Goal: Information Seeking & Learning: Learn about a topic

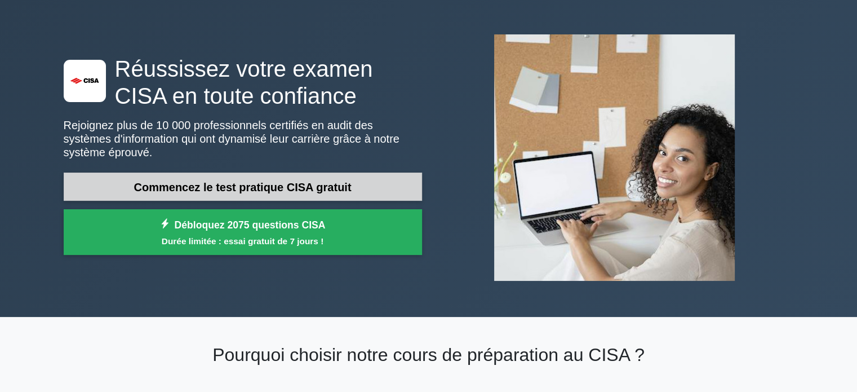
scroll to position [56, 0]
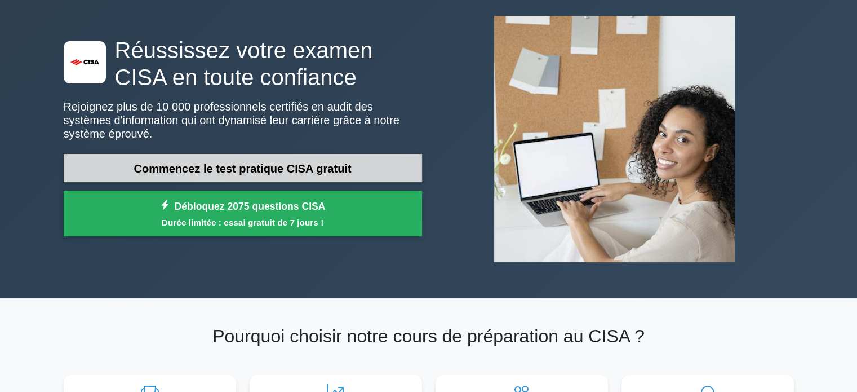
click at [220, 164] on font "Commencez le test pratique CISA gratuit" at bounding box center [243, 168] width 218 height 12
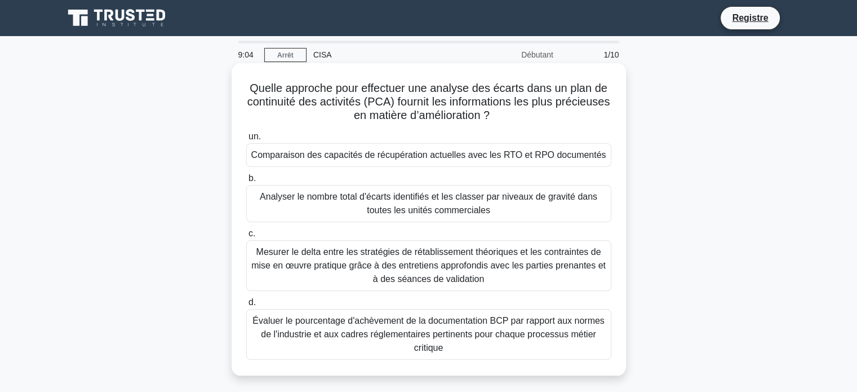
click at [368, 156] on font "Comparaison des capacités de récupération actuelles avec les RTO et RPO documen…" at bounding box center [428, 155] width 355 height 10
click at [246, 140] on input "un. Comparaison des capacités de récupération actuelles avec les RTO et RPO doc…" at bounding box center [246, 136] width 0 height 7
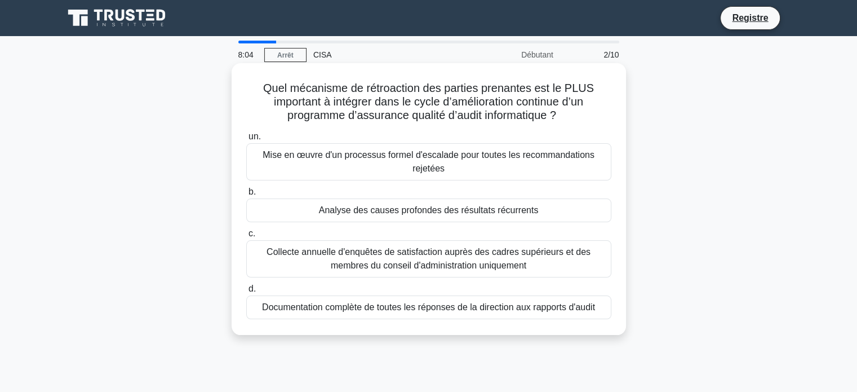
click at [386, 254] on font "Collecte annuelle d'enquêtes de satisfaction auprès des cadres supérieurs et de…" at bounding box center [429, 258] width 324 height 23
click at [246, 237] on input "c. Collecte annuelle d'enquêtes de satisfaction auprès des cadres supérieurs et…" at bounding box center [246, 233] width 0 height 7
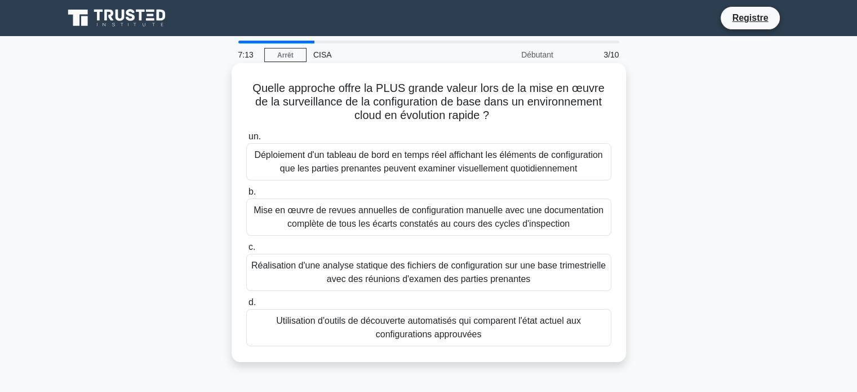
click at [443, 322] on font "Utilisation d'outils de découverte automatisés qui comparent l'état actuel aux …" at bounding box center [428, 327] width 305 height 23
click at [246, 306] on input "d. Utilisation d'outils de découverte automatisés qui comparent l'état actuel a…" at bounding box center [246, 302] width 0 height 7
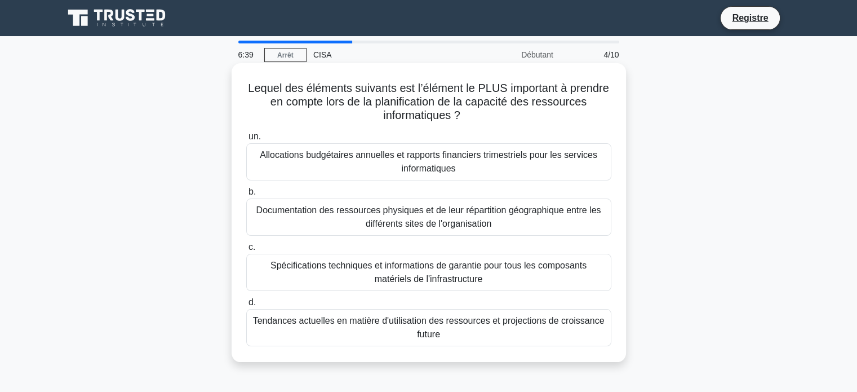
click at [449, 275] on font "Spécifications techniques et informations de garantie pour tous les composants …" at bounding box center [429, 271] width 316 height 23
click at [246, 251] on input "c. Spécifications techniques et informations de garantie pour tous les composan…" at bounding box center [246, 247] width 0 height 7
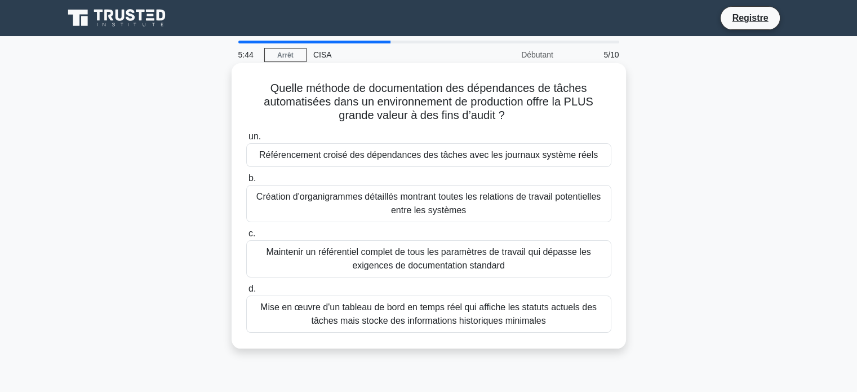
click at [545, 158] on font "Référencement croisé des dépendances des tâches avec les journaux système réels" at bounding box center [428, 155] width 339 height 10
click at [246, 140] on input "un. Référencement croisé des dépendances des tâches avec les journaux système r…" at bounding box center [246, 136] width 0 height 7
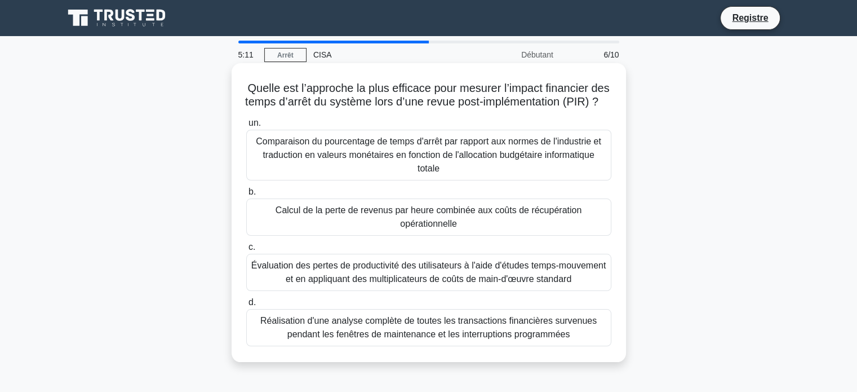
click at [426, 339] on font "Réalisation d'une analyse complète de toutes les transactions financières surve…" at bounding box center [428, 327] width 337 height 23
click at [246, 306] on input "d. Réalisation d'une analyse complète de toutes les transactions financières su…" at bounding box center [246, 302] width 0 height 7
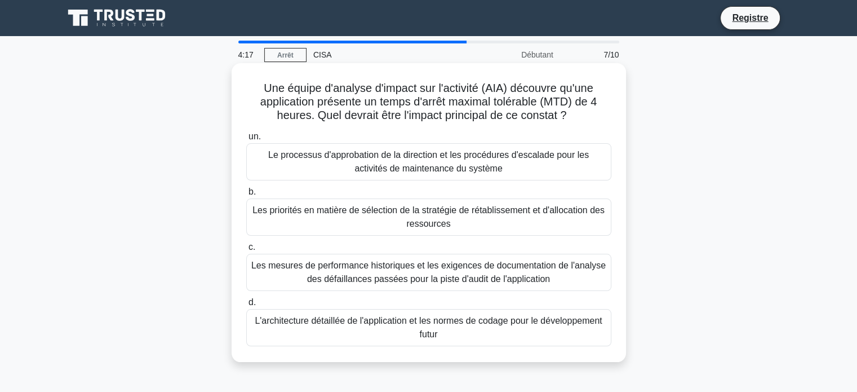
click at [415, 220] on font "Les priorités en matière de sélection de la stratégie de rétablissement et d'al…" at bounding box center [429, 216] width 352 height 23
click at [246, 196] on input "b. Les priorités en matière de sélection de la stratégie de rétablissement et d…" at bounding box center [246, 191] width 0 height 7
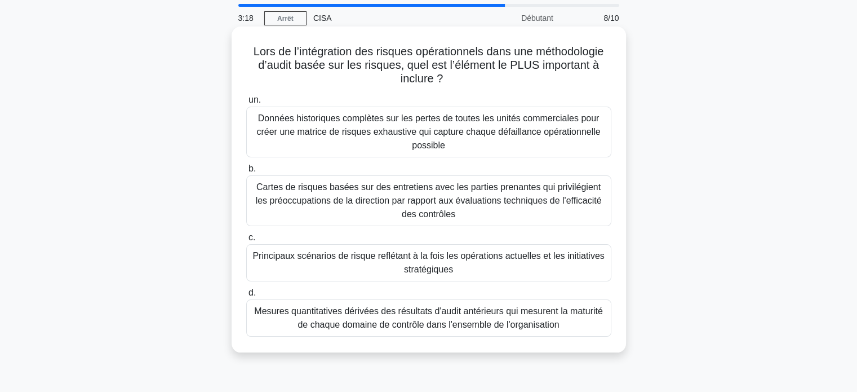
scroll to position [56, 0]
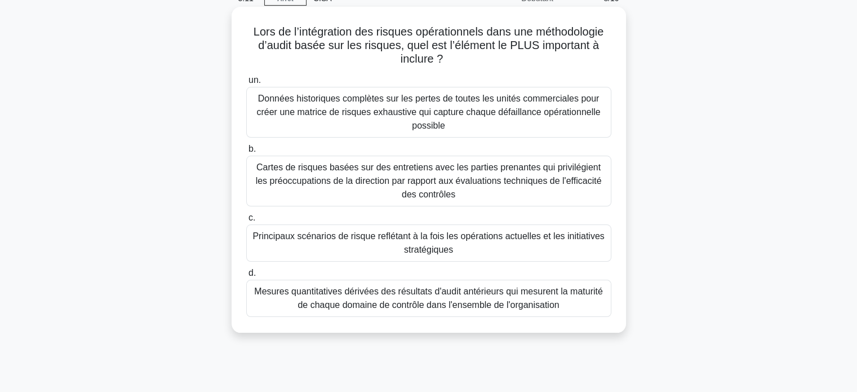
click at [387, 306] on font "Mesures quantitatives dérivées des résultats d'audit antérieurs qui mesurent la…" at bounding box center [428, 297] width 348 height 23
click at [246, 277] on input "d. Mesures quantitatives dérivées des résultats d'audit antérieurs qui mesurent…" at bounding box center [246, 272] width 0 height 7
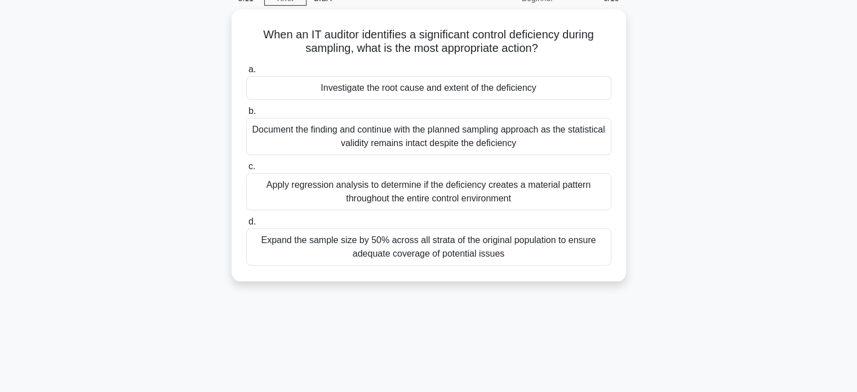
scroll to position [0, 0]
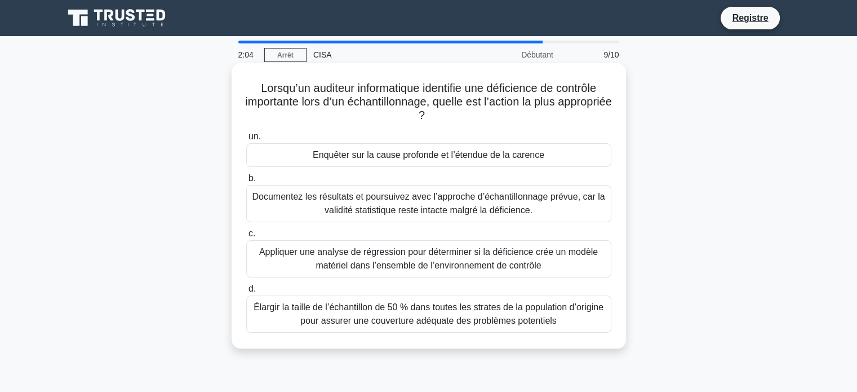
click at [412, 158] on font "Enquêter sur la cause profonde et l’étendue de la carence" at bounding box center [429, 155] width 232 height 10
click at [246, 140] on input "un. Enquêter sur la cause profonde et l’étendue de la carence" at bounding box center [246, 136] width 0 height 7
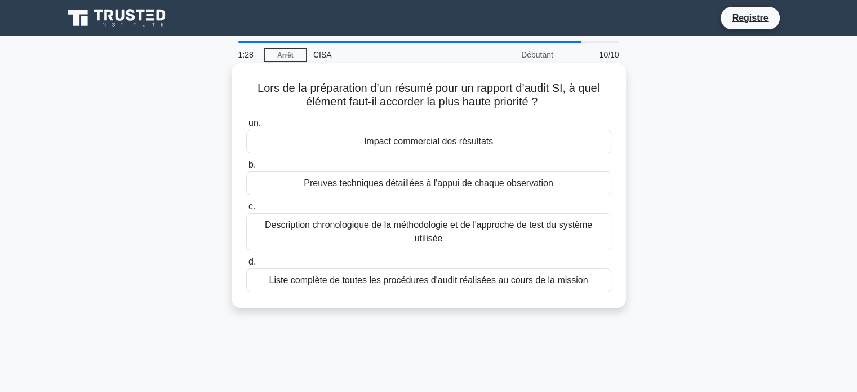
click at [400, 183] on font "Preuves techniques détaillées à l'appui de chaque observation" at bounding box center [428, 183] width 249 height 10
click at [246, 169] on input "b. Preuves techniques détaillées à l'appui de chaque observation" at bounding box center [246, 164] width 0 height 7
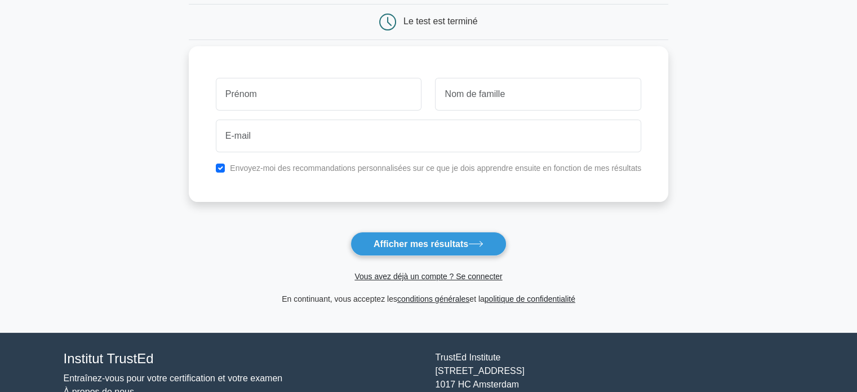
scroll to position [113, 0]
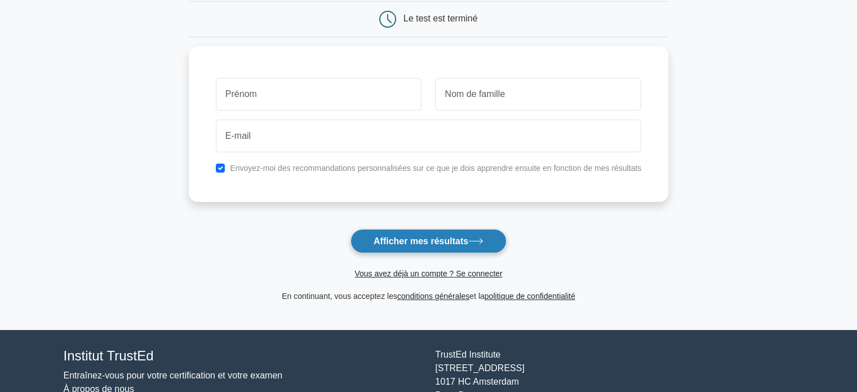
click at [437, 237] on font "Afficher mes résultats" at bounding box center [421, 241] width 95 height 10
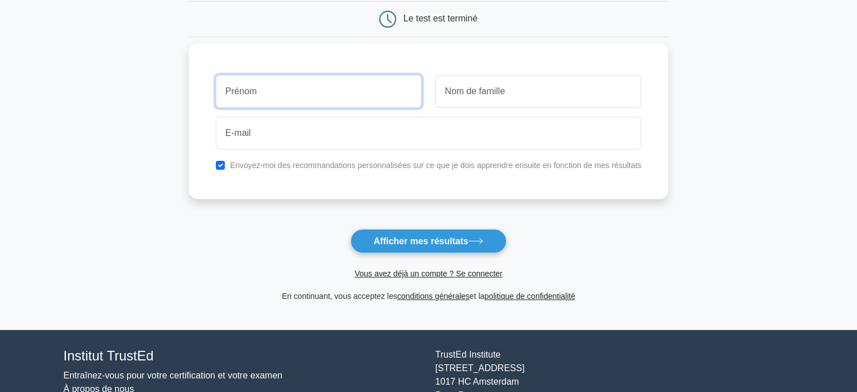
click at [318, 93] on input "text" at bounding box center [319, 91] width 206 height 33
type input "[PERSON_NAME]"
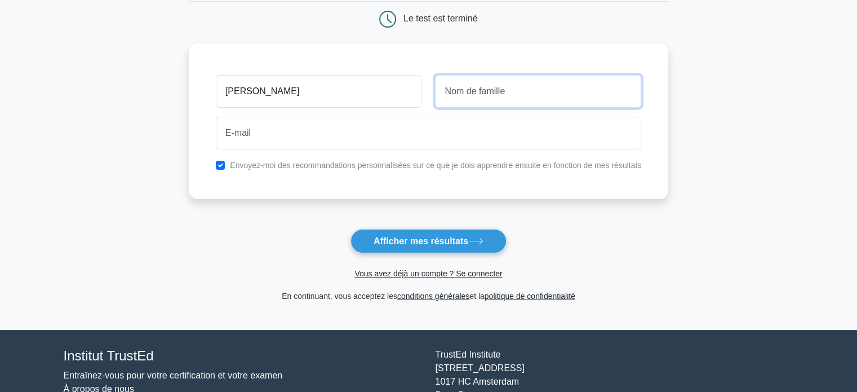
click at [483, 89] on input "text" at bounding box center [538, 91] width 206 height 33
type input "KOUMAILA"
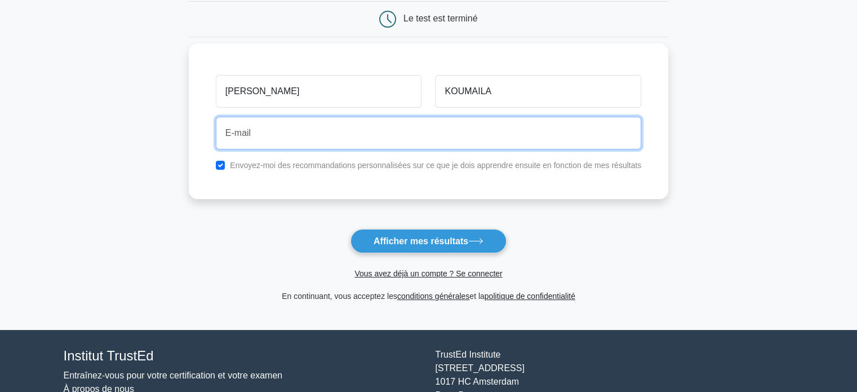
click at [281, 135] on input "email" at bounding box center [429, 133] width 426 height 33
type input "koumailapascaline@gmail.com"
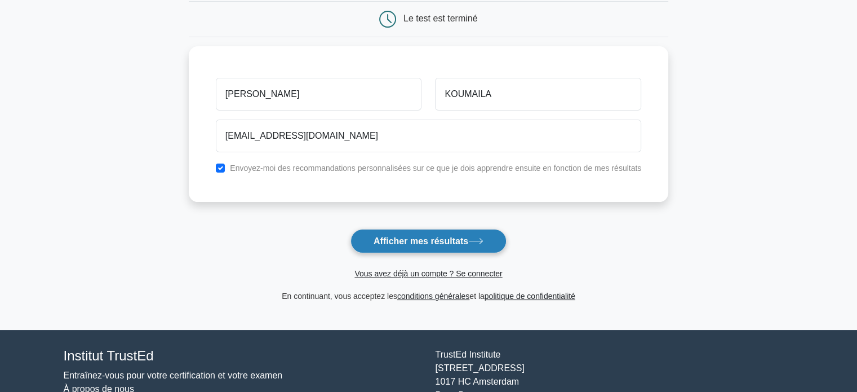
click at [402, 236] on font "Afficher mes résultats" at bounding box center [421, 241] width 95 height 10
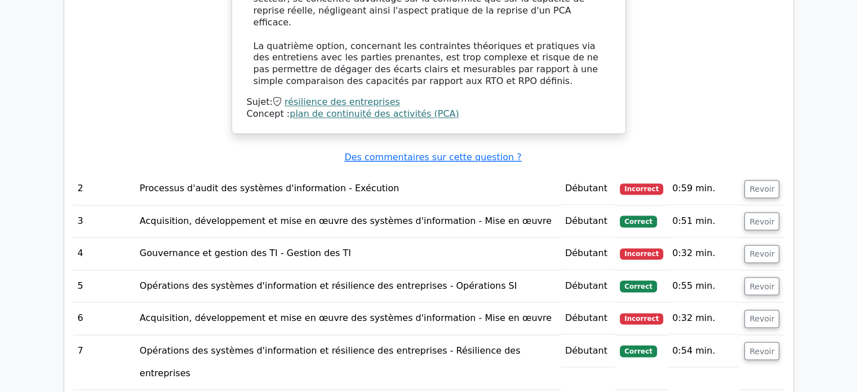
scroll to position [1557, 0]
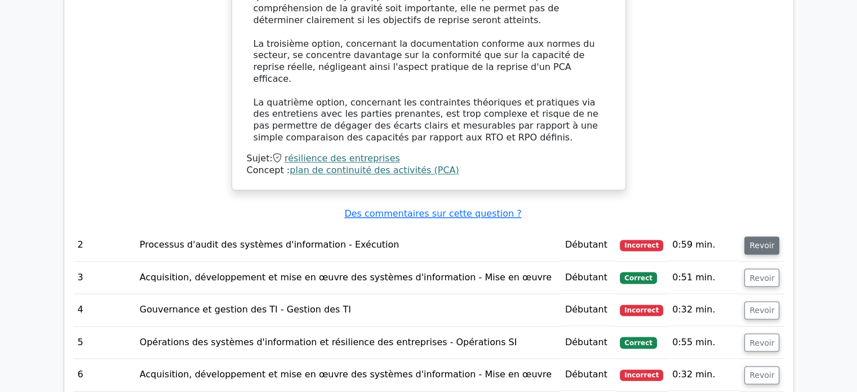
click at [759, 241] on font "Revoir" at bounding box center [762, 245] width 25 height 9
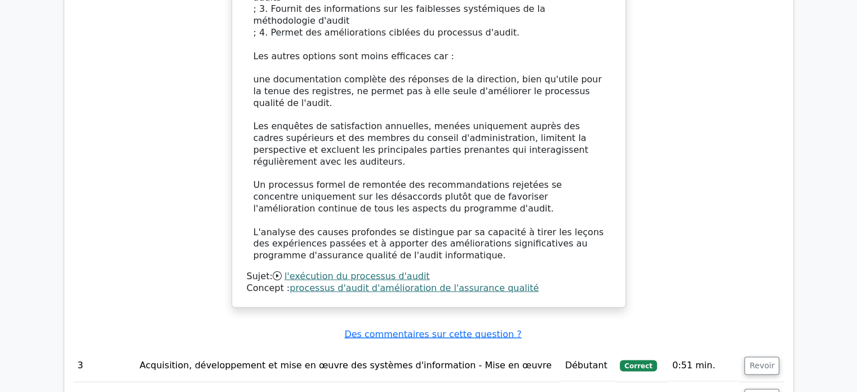
scroll to position [2290, 0]
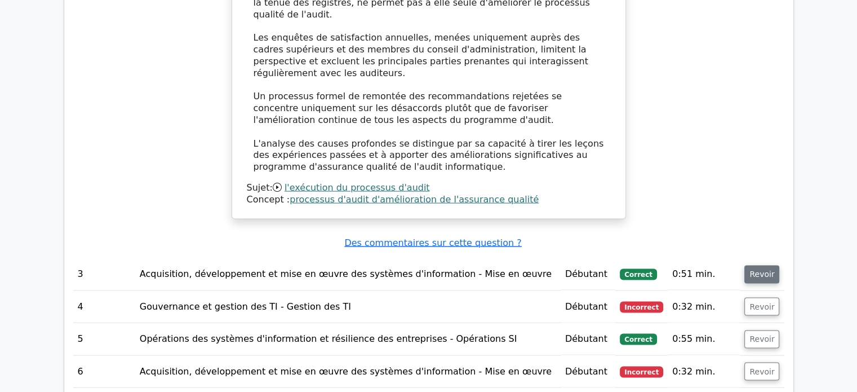
click at [763, 270] on font "Revoir" at bounding box center [762, 274] width 25 height 9
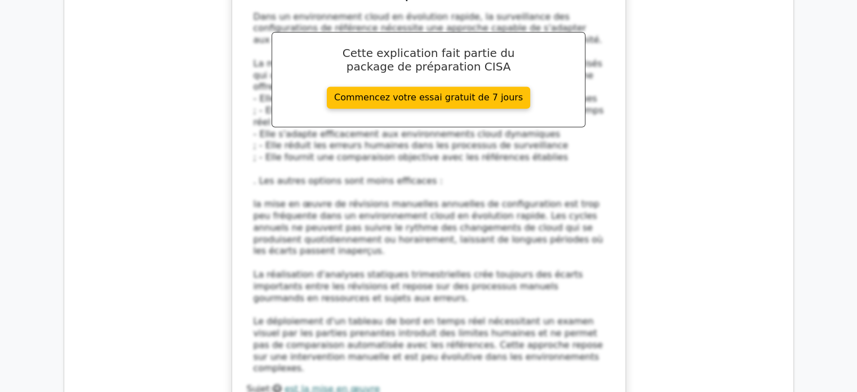
scroll to position [2966, 0]
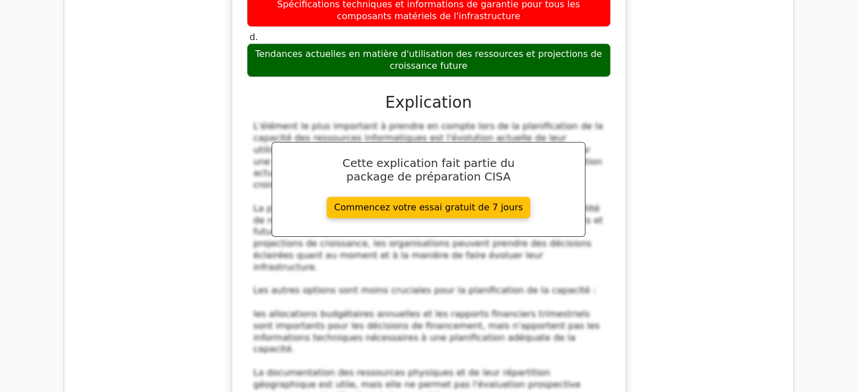
scroll to position [3643, 0]
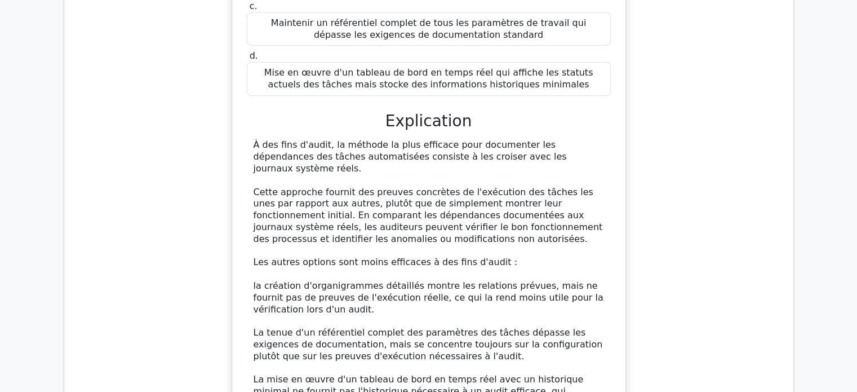
scroll to position [4319, 0]
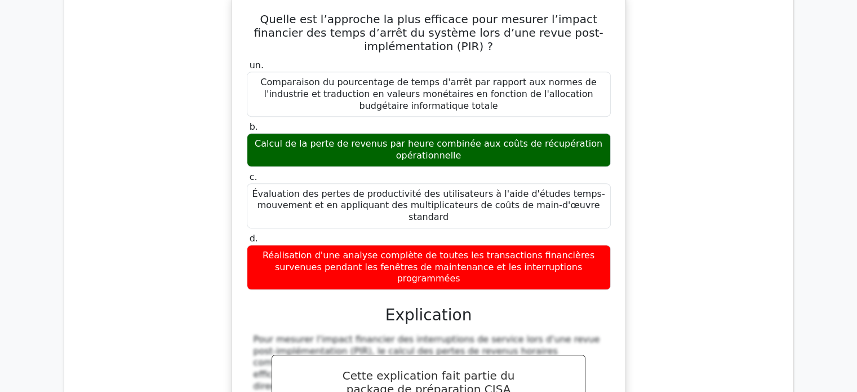
scroll to position [4883, 0]
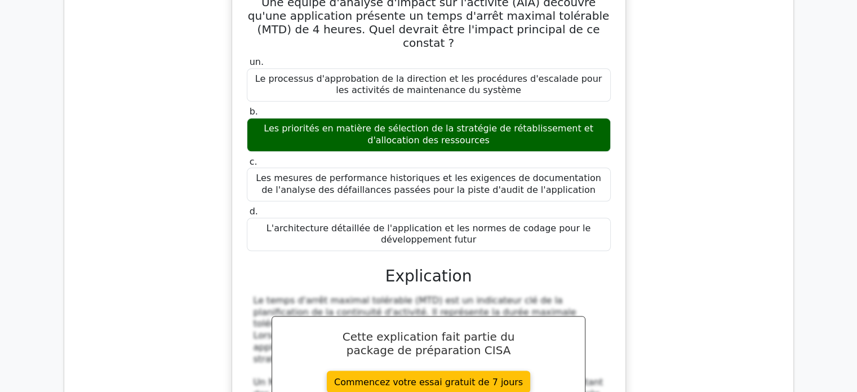
scroll to position [5728, 0]
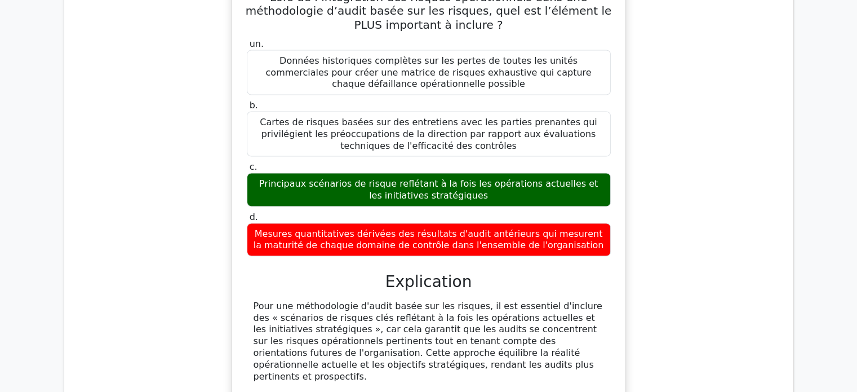
scroll to position [6461, 0]
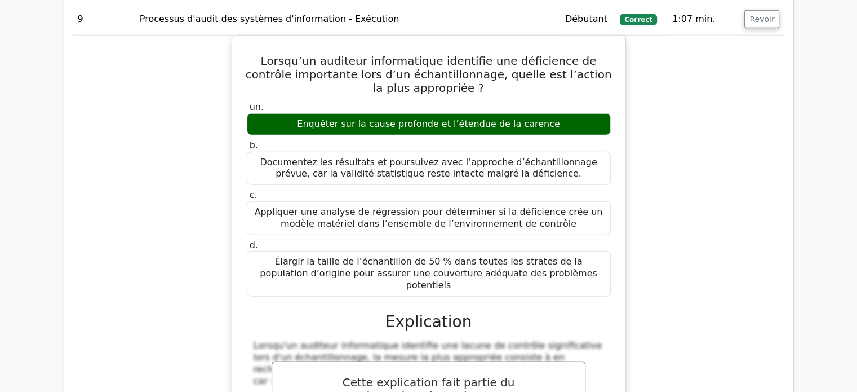
scroll to position [7138, 0]
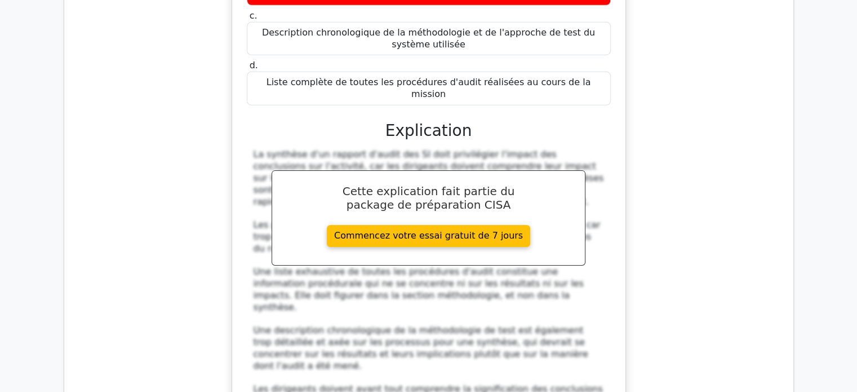
scroll to position [8089, 0]
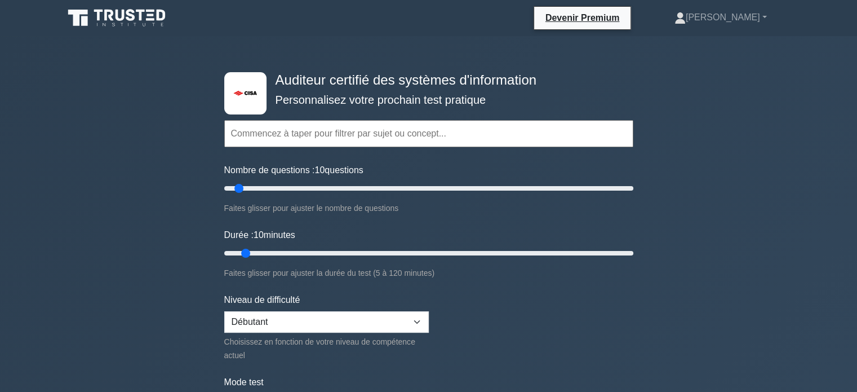
click at [335, 137] on input "text" at bounding box center [428, 133] width 409 height 27
click at [334, 187] on input "Nombre de questions : 10 questions" at bounding box center [428, 189] width 409 height 14
type input "50"
click at [325, 186] on input "Nombre de questions : 50 questions" at bounding box center [428, 189] width 409 height 14
click at [337, 250] on input "Durée : 10 minutes" at bounding box center [428, 253] width 409 height 14
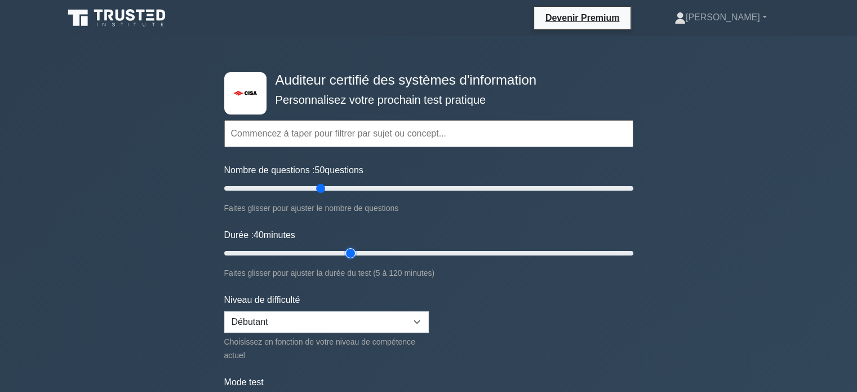
click at [357, 250] on input "Durée : 40 minutes" at bounding box center [428, 253] width 409 height 14
type input "50"
click at [383, 250] on input "Durée : 40 minutes" at bounding box center [428, 253] width 409 height 14
click at [415, 317] on select "Débutant Intermédiaire Expert" at bounding box center [326, 321] width 205 height 21
select select "intermediate"
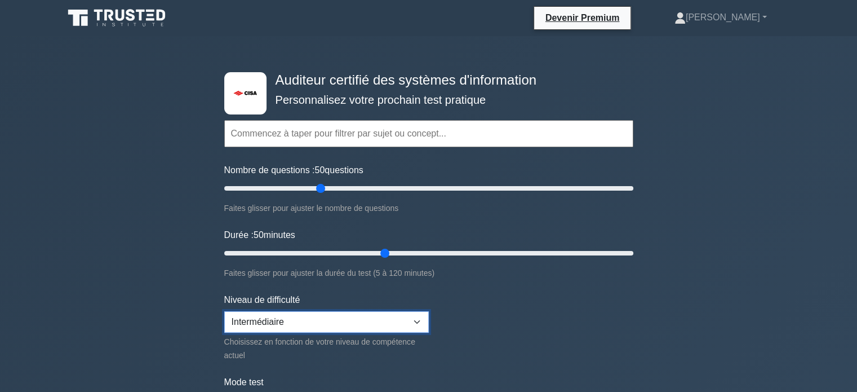
click at [224, 311] on select "Débutant Intermédiaire Expert" at bounding box center [326, 321] width 205 height 21
click at [413, 250] on input "Durée : 50 minutes" at bounding box center [428, 253] width 409 height 14
click at [435, 250] on input "Durée : 65 minutes" at bounding box center [428, 253] width 409 height 14
click at [451, 251] on input "Durée : 65 minutes" at bounding box center [428, 253] width 409 height 14
click at [460, 251] on input "Durée : 70 minutes" at bounding box center [428, 253] width 409 height 14
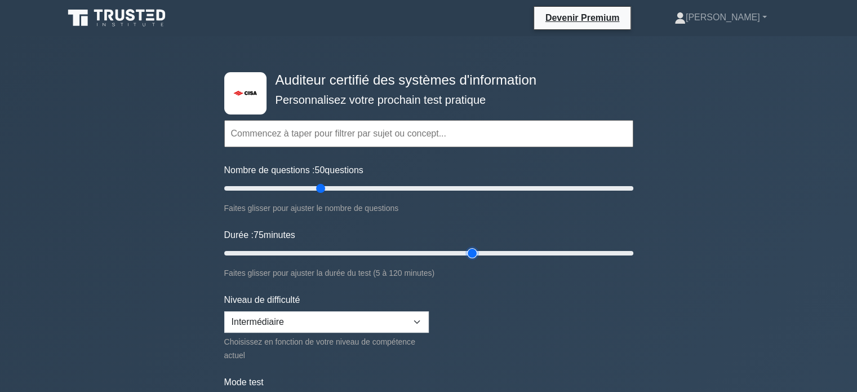
type input "75"
click at [469, 251] on input "Durée : 75 minutes" at bounding box center [428, 253] width 409 height 14
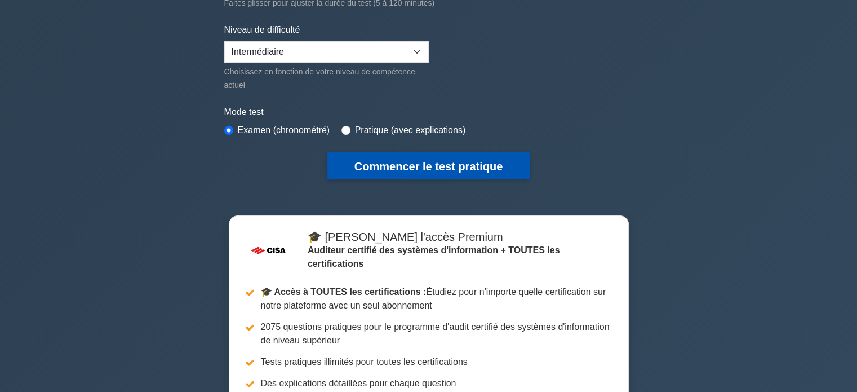
scroll to position [282, 0]
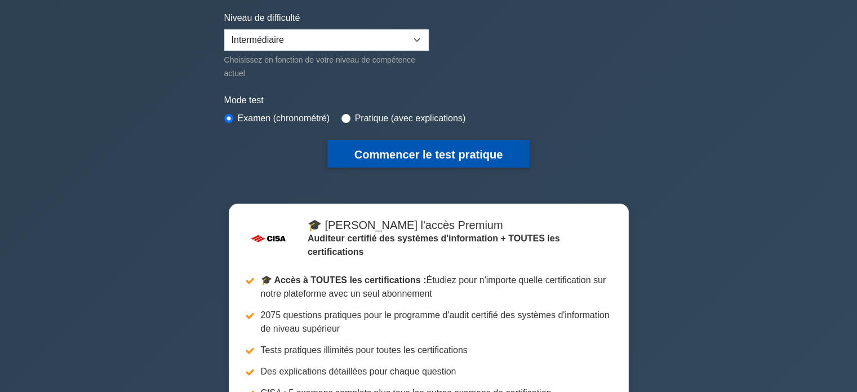
click at [442, 148] on font "Commencer le test pratique" at bounding box center [429, 154] width 148 height 12
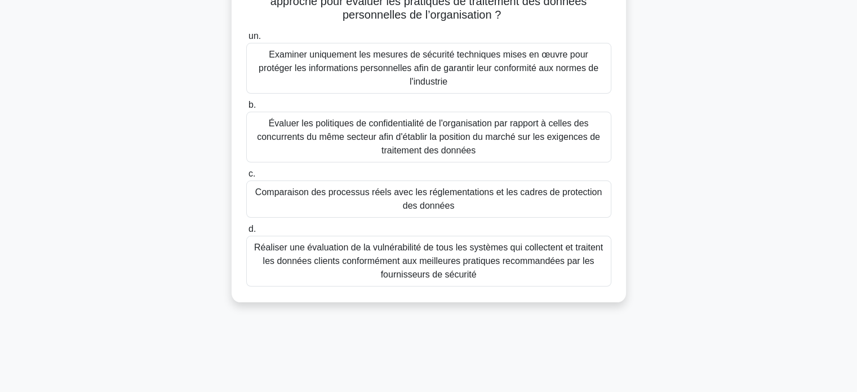
scroll to position [113, 0]
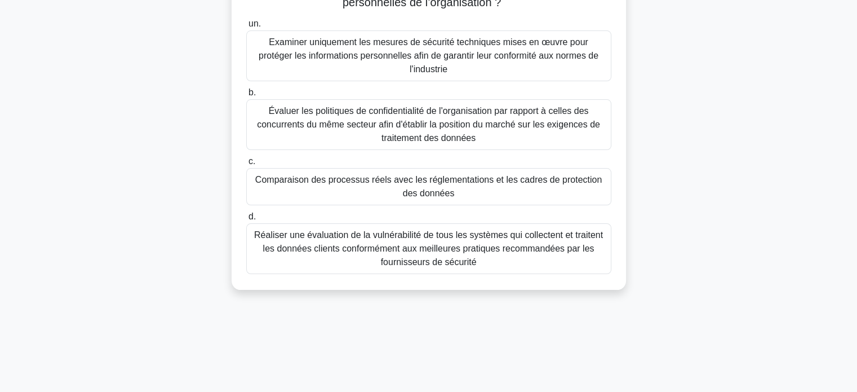
click at [422, 241] on font "Réaliser une évaluation de la vulnérabilité de tous les systèmes qui collectent…" at bounding box center [428, 248] width 349 height 37
click at [246, 220] on input "d. Réaliser une évaluation de la vulnérabilité de tous les systèmes qui collect…" at bounding box center [246, 216] width 0 height 7
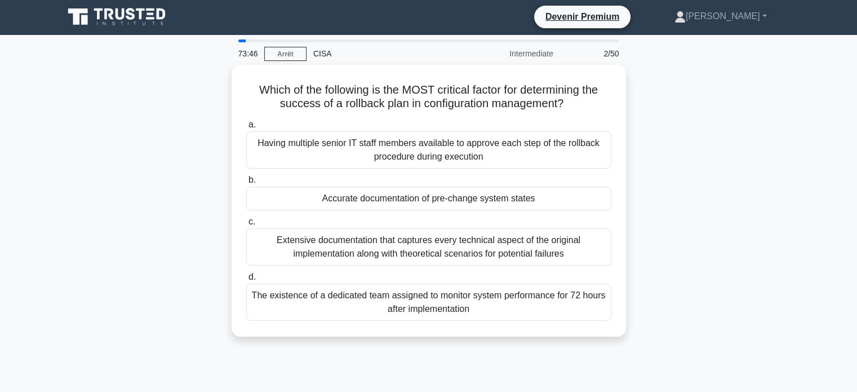
scroll to position [0, 0]
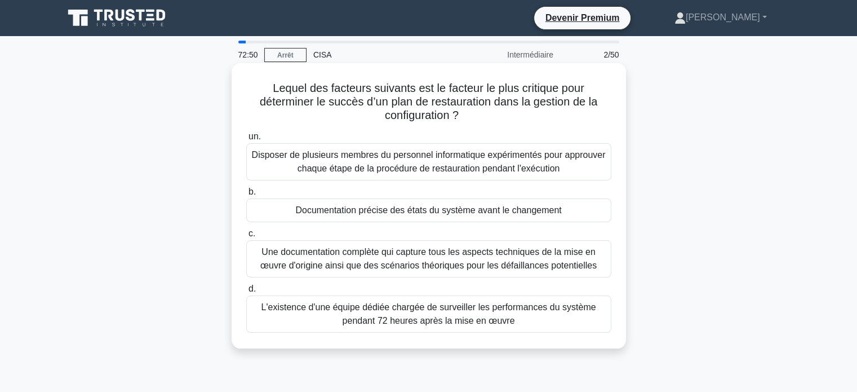
click at [485, 259] on font "Une documentation complète qui capture tous les aspects techniques de la mise e…" at bounding box center [428, 258] width 337 height 23
click at [246, 237] on input "c. Une documentation complète qui capture tous les aspects techniques de la mis…" at bounding box center [246, 233] width 0 height 7
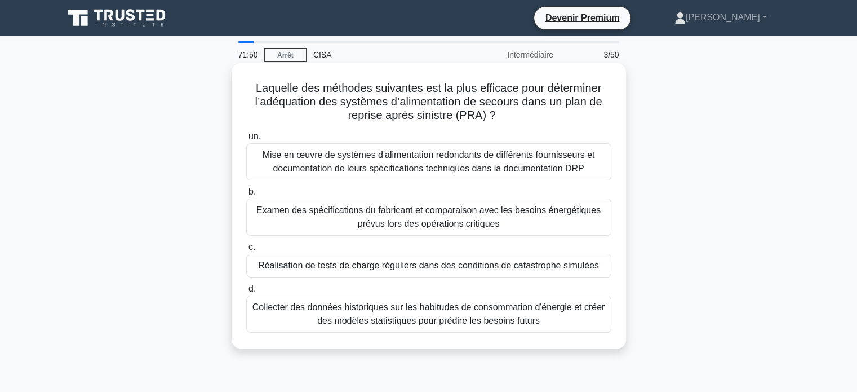
click at [493, 220] on font "Examen des spécifications du fabricant et comparaison avec les besoins énergéti…" at bounding box center [428, 216] width 344 height 23
click at [246, 196] on input "b. Examen des spécifications du fabricant et comparaison avec les besoins énerg…" at bounding box center [246, 191] width 0 height 7
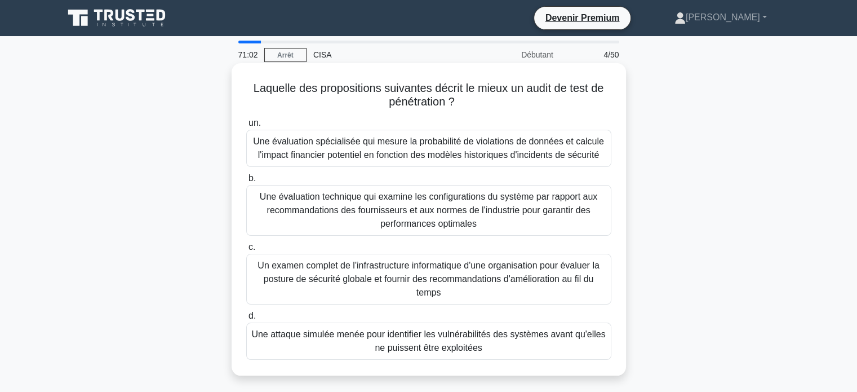
click at [431, 340] on font "Une attaque simulée menée pour identifier les vulnérabilités des systèmes avant…" at bounding box center [428, 340] width 354 height 23
click at [246, 320] on input "d. Une attaque simulée menée pour identifier les vulnérabilités des systèmes av…" at bounding box center [246, 315] width 0 height 7
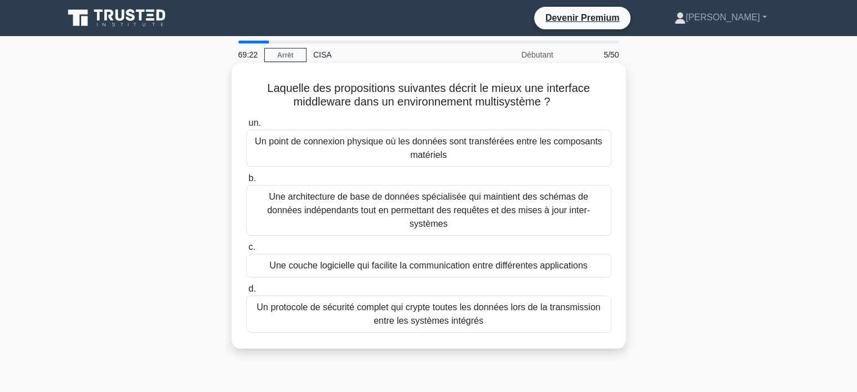
click at [402, 303] on font "Un protocole de sécurité complet qui crypte toutes les données lors de la trans…" at bounding box center [428, 313] width 344 height 23
click at [246, 293] on input "d. Un protocole de sécurité complet qui crypte toutes les données lors de la tr…" at bounding box center [246, 288] width 0 height 7
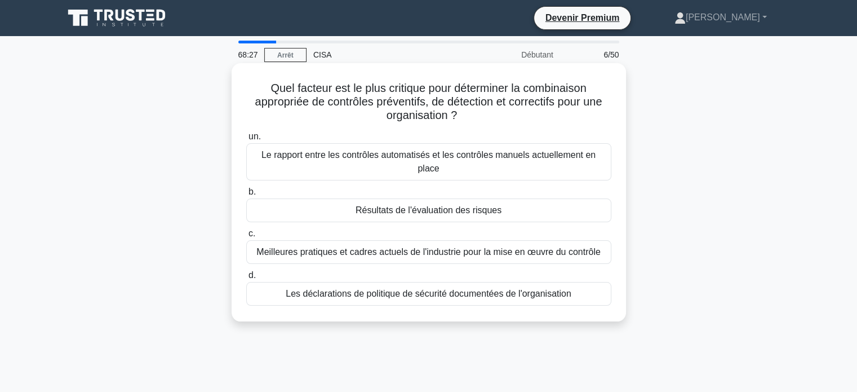
click at [412, 289] on font "Les déclarations de politique de sécurité documentées de l'organisation" at bounding box center [429, 294] width 286 height 10
click at [246, 279] on input "d. Les déclarations de politique de sécurité documentées de l'organisation" at bounding box center [246, 275] width 0 height 7
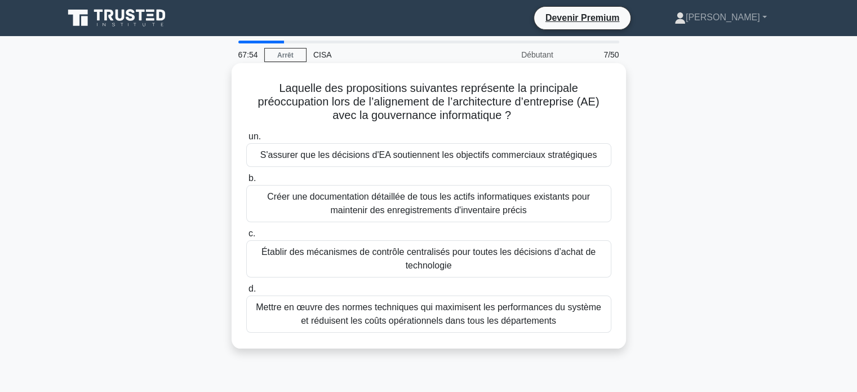
click at [421, 155] on font "S'assurer que les décisions d'EA soutiennent les objectifs commerciaux stratégi…" at bounding box center [428, 155] width 337 height 10
click at [246, 140] on input "un. S'assurer que les décisions d'EA soutiennent les objectifs commerciaux stra…" at bounding box center [246, 136] width 0 height 7
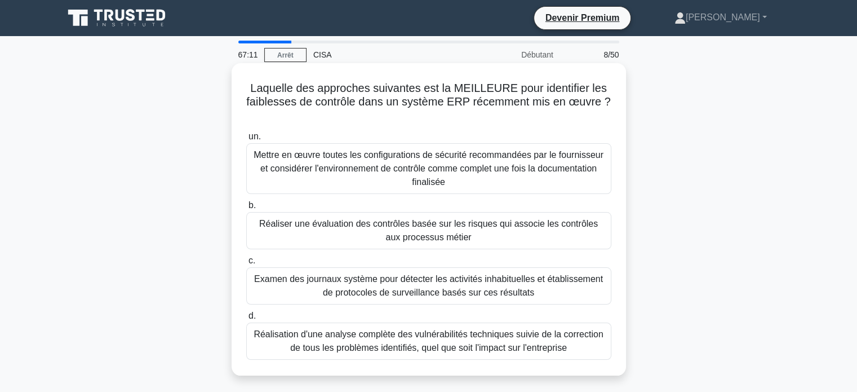
click at [551, 226] on font "Réaliser une évaluation des contrôles basée sur les risques qui associe les con…" at bounding box center [428, 230] width 339 height 23
click at [246, 209] on input "b. Réaliser une évaluation des contrôles basée sur les risques qui associe les …" at bounding box center [246, 205] width 0 height 7
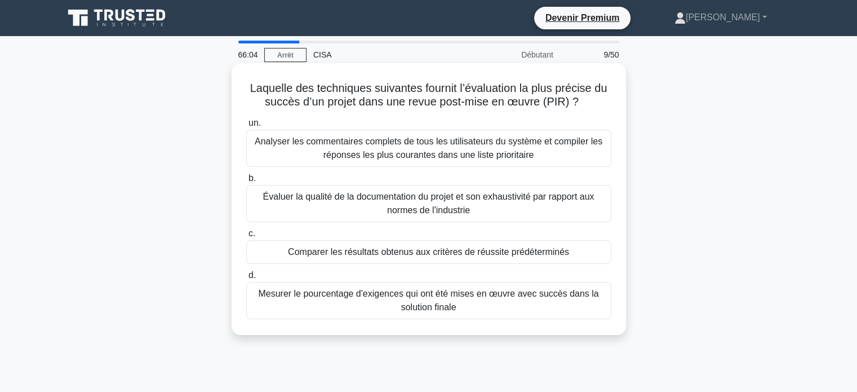
click at [446, 253] on font "Comparer les résultats obtenus aux critères de réussite prédéterminés" at bounding box center [428, 252] width 281 height 10
click at [246, 237] on input "c. Comparer les résultats obtenus aux critères de réussite prédéterminés" at bounding box center [246, 233] width 0 height 7
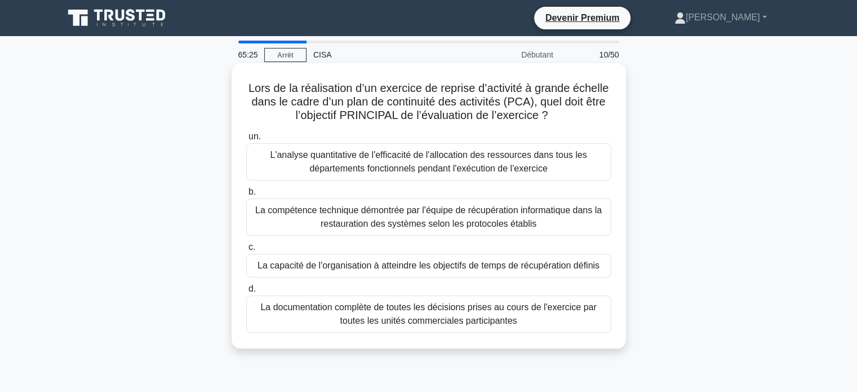
click at [444, 270] on font "La capacité de l'organisation à atteindre les objectifs de temps de récupératio…" at bounding box center [429, 265] width 342 height 10
click at [246, 251] on input "c. La capacité de l'organisation à atteindre les objectifs de temps de récupéra…" at bounding box center [246, 247] width 0 height 7
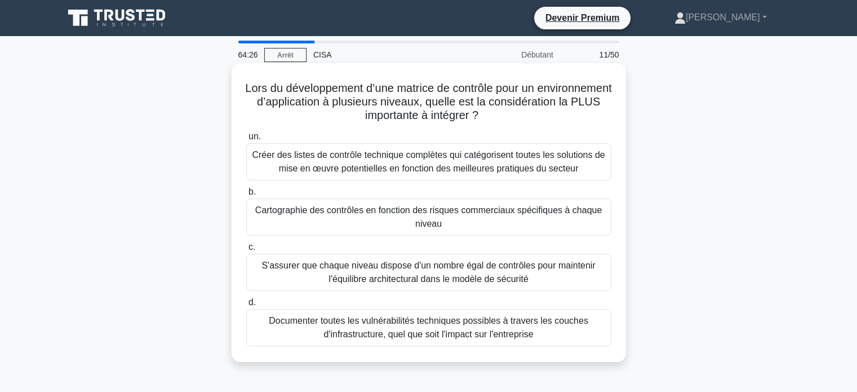
click at [442, 219] on font "Cartographie des contrôles en fonction des risques commerciaux spécifiques à ch…" at bounding box center [428, 216] width 355 height 27
click at [246, 196] on input "b. Cartographie des contrôles en fonction des risques commerciaux spécifiques à…" at bounding box center [246, 191] width 0 height 7
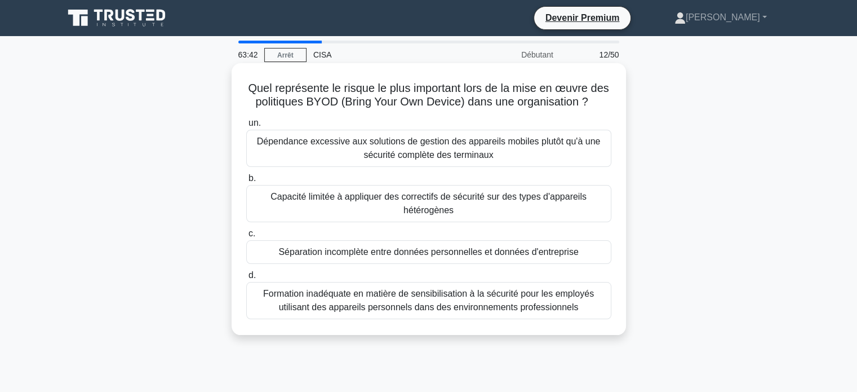
click at [399, 256] on font "Séparation incomplète entre données personnelles et données d'entreprise" at bounding box center [428, 252] width 300 height 10
click at [246, 237] on input "c. Séparation incomplète entre données personnelles et données d'entreprise" at bounding box center [246, 233] width 0 height 7
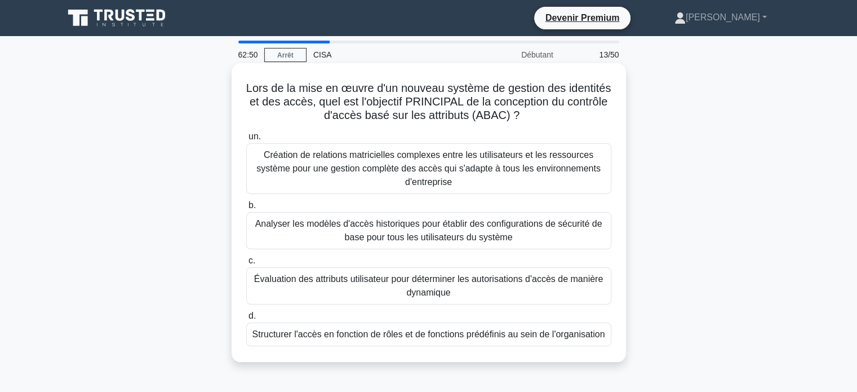
click at [316, 338] on font "Structurer l'accès en fonction de rôles et de fonctions prédéfinis au sein de l…" at bounding box center [428, 334] width 353 height 10
click at [246, 320] on input "d. Structurer l'accès en fonction de rôles et de fonctions prédéfinis au sein d…" at bounding box center [246, 315] width 0 height 7
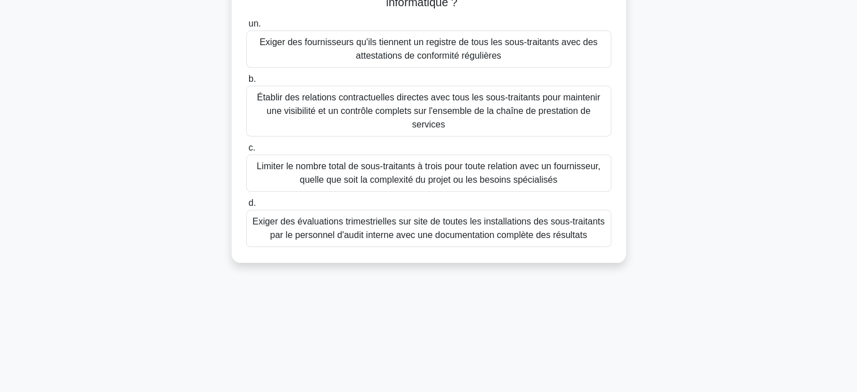
scroll to position [56, 0]
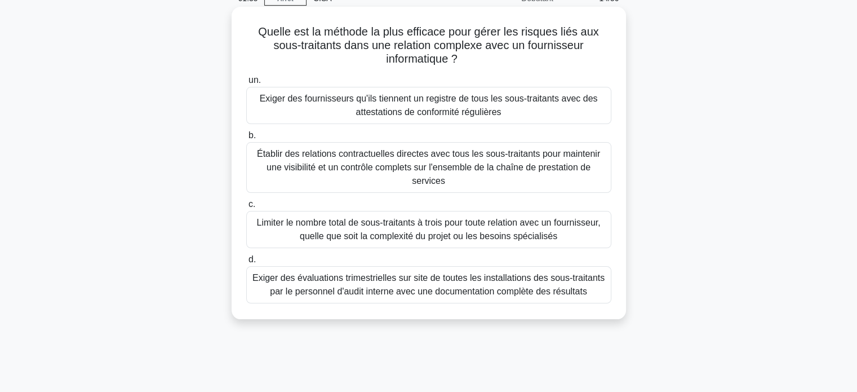
click at [430, 162] on font "Établir des relations contractuelles directes avec tous les sous-traitants pour…" at bounding box center [428, 167] width 343 height 37
click at [246, 139] on input "b. Établir des relations contractuelles directes avec tous les sous-traitants p…" at bounding box center [246, 135] width 0 height 7
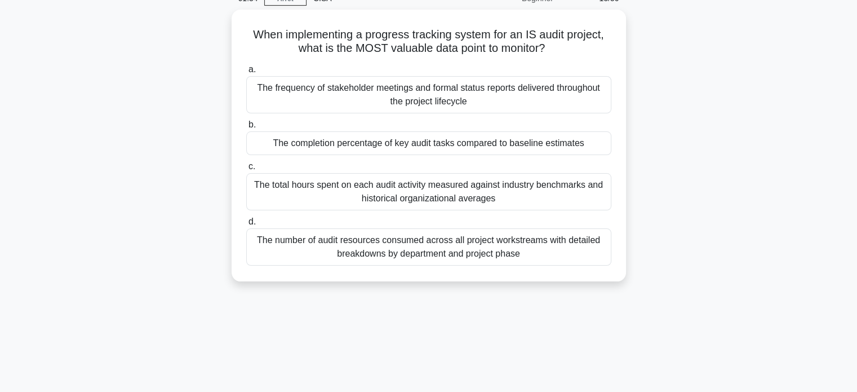
scroll to position [0, 0]
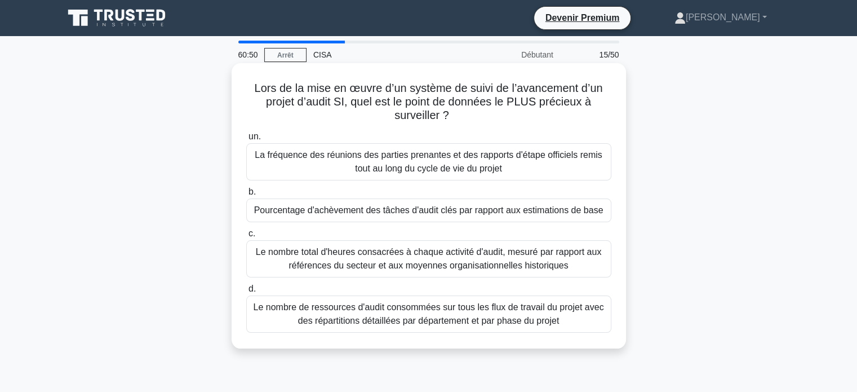
click at [403, 162] on font "La fréquence des réunions des parties prenantes et des rapports d'étape officie…" at bounding box center [428, 161] width 347 height 23
click at [246, 140] on input "un. La fréquence des réunions des parties prenantes et des rapports d'étape off…" at bounding box center [246, 136] width 0 height 7
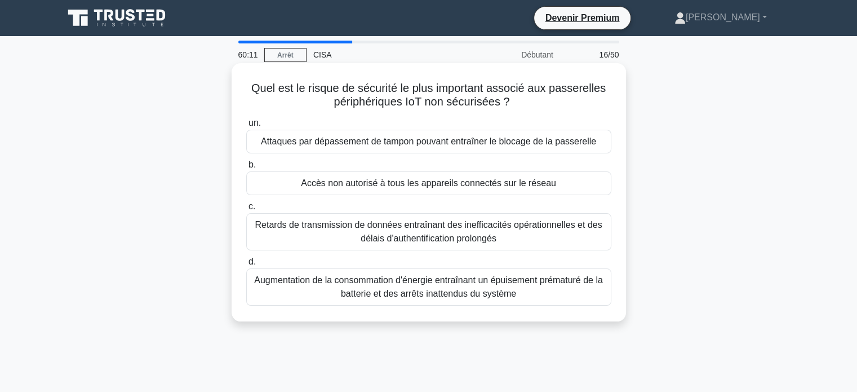
click at [405, 184] on font "Accès non autorisé à tous les appareils connectés sur le réseau" at bounding box center [428, 183] width 255 height 10
click at [246, 169] on input "b. Accès non autorisé à tous les appareils connectés sur le réseau" at bounding box center [246, 164] width 0 height 7
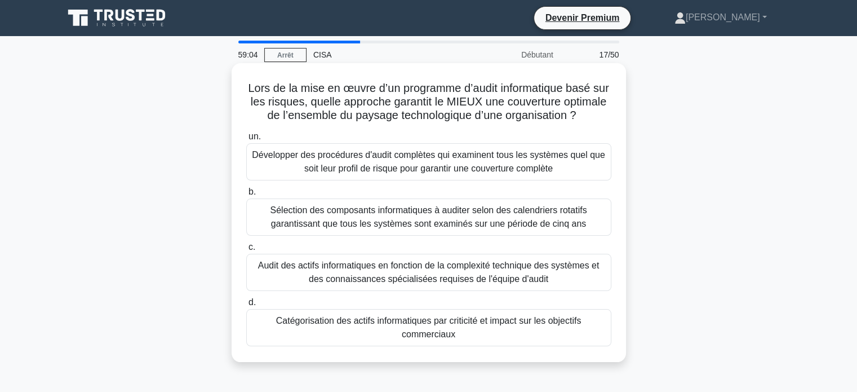
click at [459, 341] on font "Catégorisation des actifs informatiques par criticité et impact sur les objecti…" at bounding box center [428, 327] width 355 height 27
click at [246, 306] on input "d. Catégorisation des actifs informatiques par criticité et impact sur les obje…" at bounding box center [246, 302] width 0 height 7
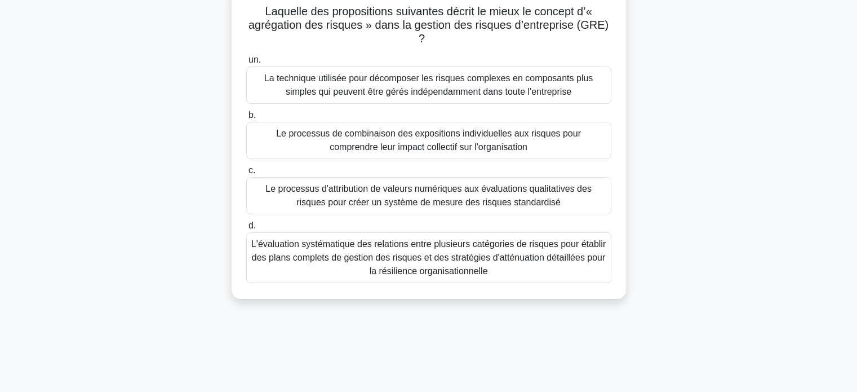
scroll to position [113, 0]
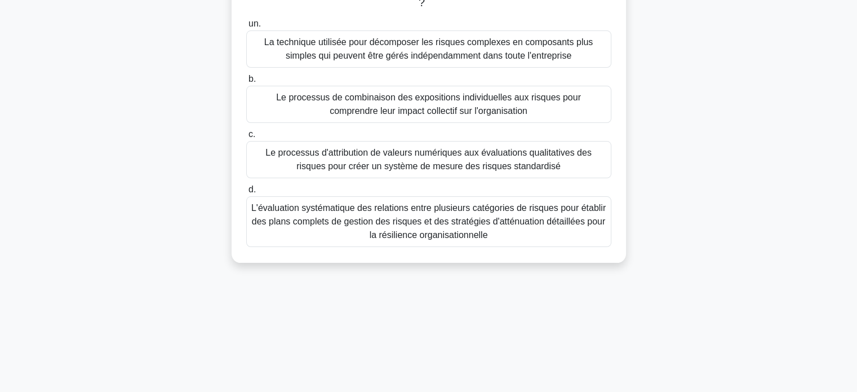
click at [442, 228] on font "L'évaluation systématique des relations entre plusieurs catégories de risques p…" at bounding box center [428, 221] width 355 height 41
click at [246, 193] on input "d. L'évaluation systématique des relations entre plusieurs catégories de risque…" at bounding box center [246, 189] width 0 height 7
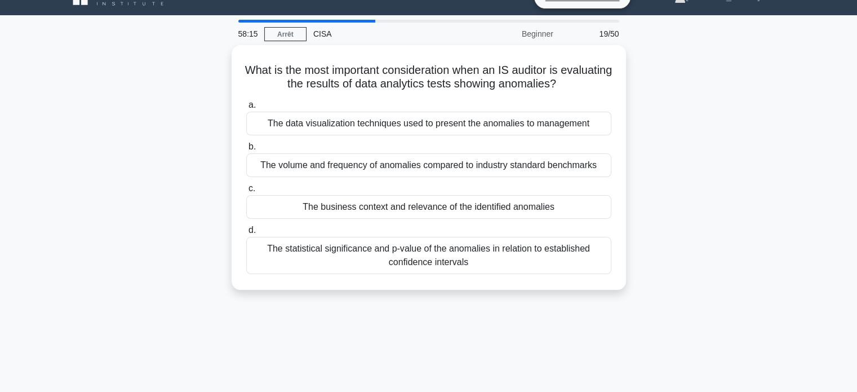
scroll to position [0, 0]
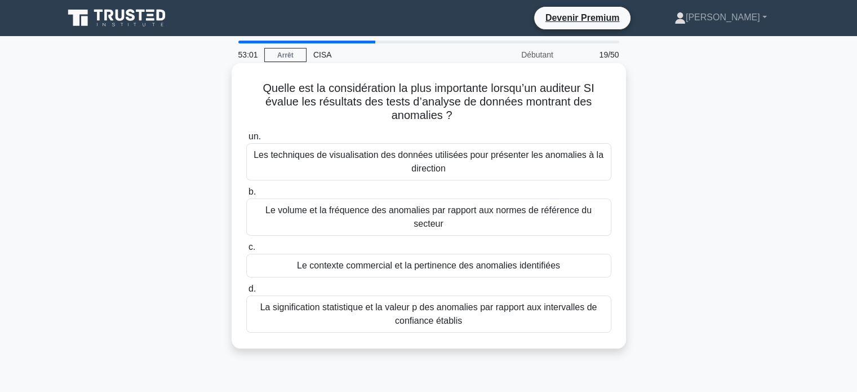
click at [372, 260] on font "Le contexte commercial et la pertinence des anomalies identifiées" at bounding box center [428, 265] width 263 height 10
click at [246, 251] on input "c. Le contexte commercial et la pertinence des anomalies identifiées" at bounding box center [246, 247] width 0 height 7
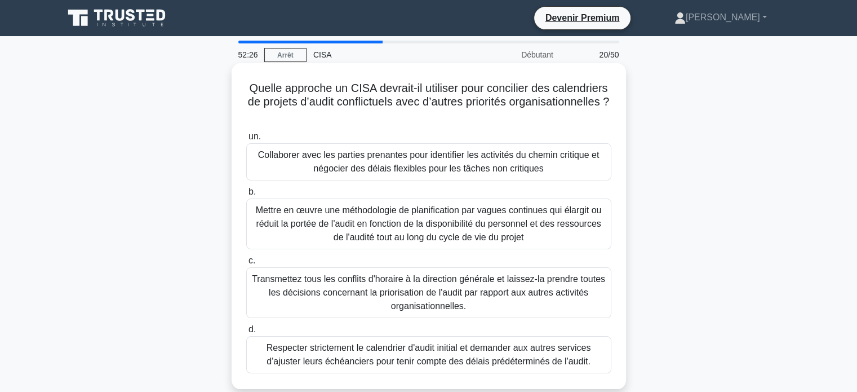
click at [343, 164] on font "Collaborer avec les parties prenantes pour identifier les activités du chemin c…" at bounding box center [429, 161] width 342 height 23
click at [246, 140] on input "un. Collaborer avec les parties prenantes pour identifier les activités du chem…" at bounding box center [246, 136] width 0 height 7
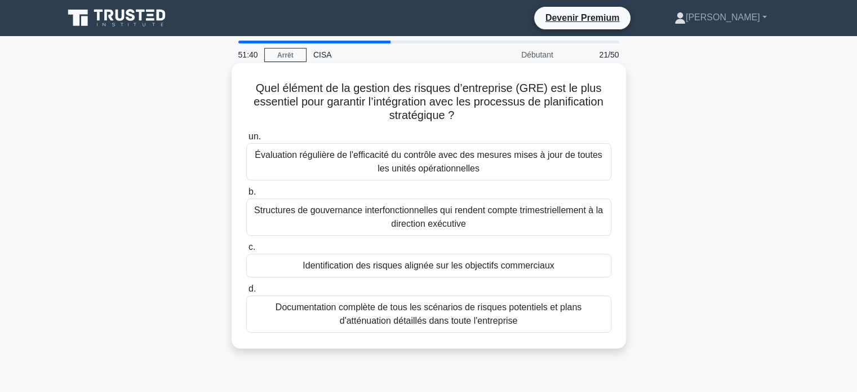
click at [480, 264] on font "Identification des risques alignée sur les objectifs commerciaux" at bounding box center [428, 265] width 251 height 10
click at [246, 251] on input "c. Identification des risques alignée sur les objectifs commerciaux" at bounding box center [246, 247] width 0 height 7
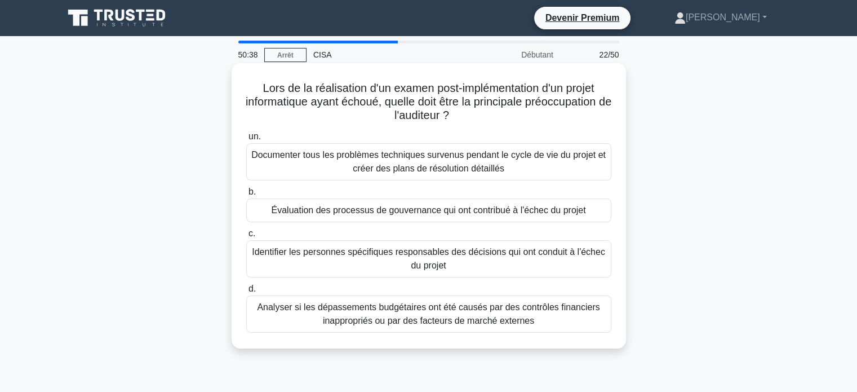
click at [431, 161] on font "Documenter tous les problèmes techniques survenus pendant le cycle de vie du pr…" at bounding box center [428, 161] width 355 height 23
click at [246, 140] on input "un. Documenter tous les problèmes techniques survenus pendant le cycle de vie d…" at bounding box center [246, 136] width 0 height 7
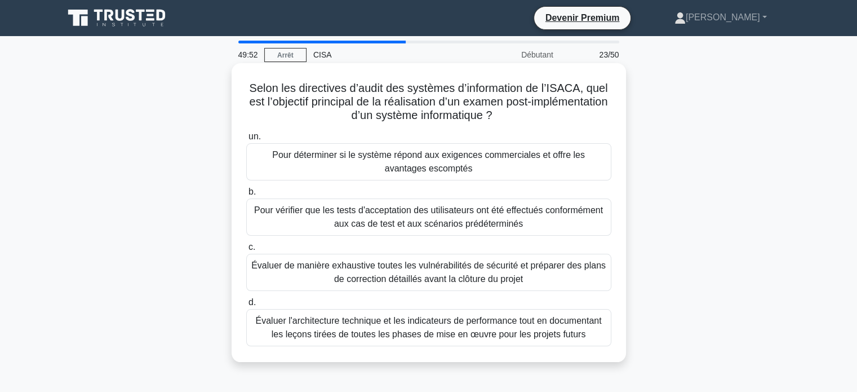
click at [443, 279] on font "Évaluer de manière exhaustive toutes les vulnérabilités de sécurité et préparer…" at bounding box center [428, 271] width 355 height 23
click at [246, 251] on input "c. Évaluer de manière exhaustive toutes les vulnérabilités de sécurité et prépa…" at bounding box center [246, 247] width 0 height 7
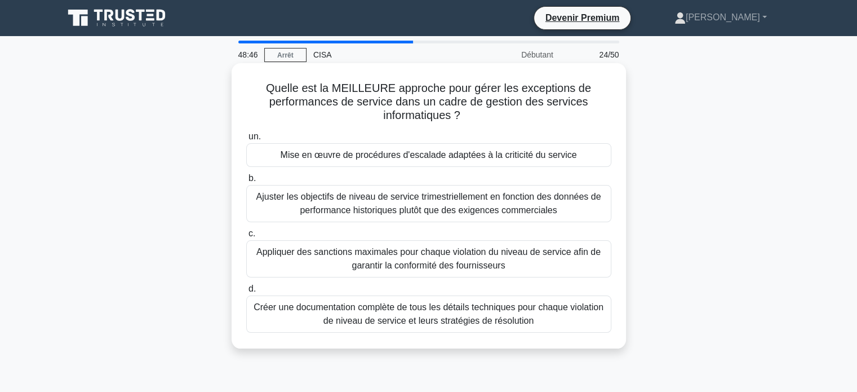
click at [467, 154] on font "Mise en œuvre de procédures d'escalade adaptées à la criticité du service" at bounding box center [429, 155] width 297 height 10
click at [246, 140] on input "un. Mise en œuvre de procédures d'escalade adaptées à la criticité du service" at bounding box center [246, 136] width 0 height 7
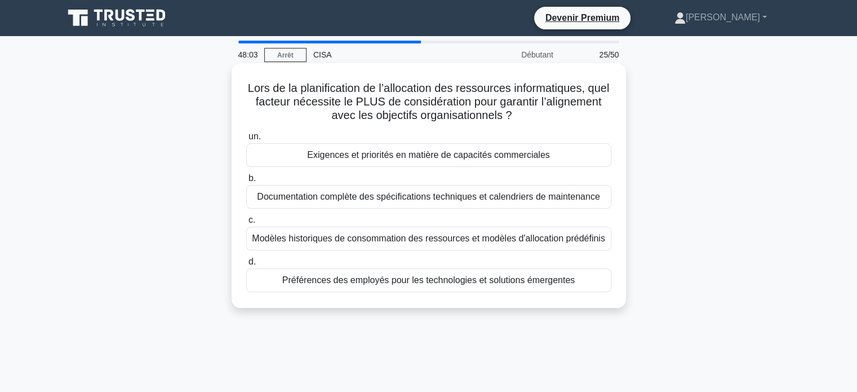
click at [462, 157] on font "Exigences et priorités en matière de capacités commerciales" at bounding box center [428, 155] width 242 height 10
click at [246, 140] on input "un. Exigences et priorités en matière de capacités commerciales" at bounding box center [246, 136] width 0 height 7
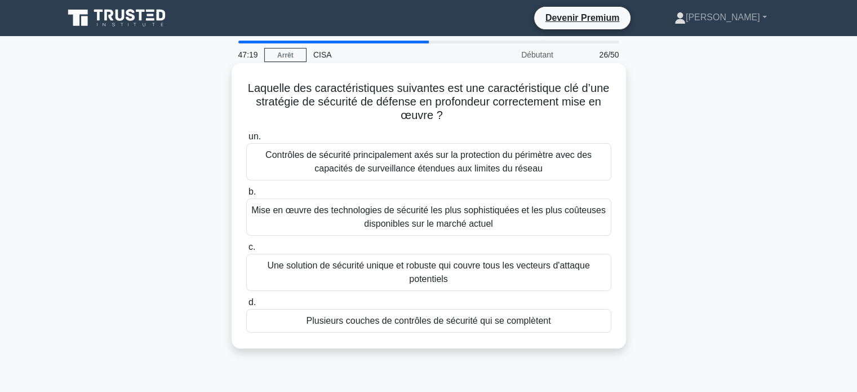
click at [377, 320] on font "Plusieurs couches de contrôles de sécurité qui se complètent" at bounding box center [428, 321] width 245 height 10
click at [246, 306] on input "d. Plusieurs couches de contrôles de sécurité qui se complètent" at bounding box center [246, 302] width 0 height 7
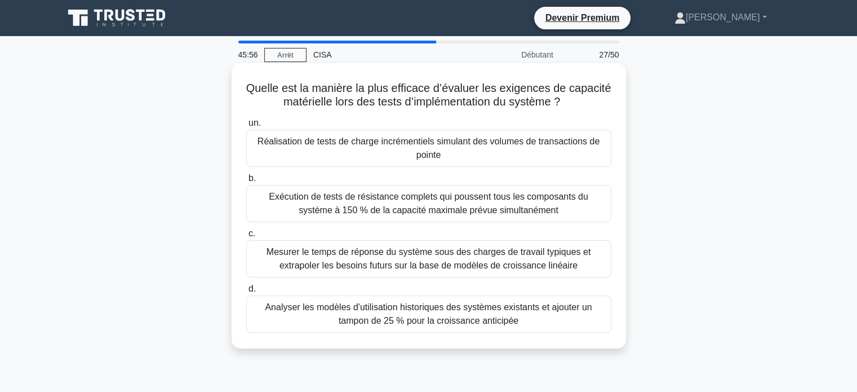
click at [462, 160] on font "Réalisation de tests de charge incrémentiels simulant des volumes de transactio…" at bounding box center [428, 148] width 355 height 27
click at [246, 127] on input "un. Réalisation de tests de charge incrémentiels simulant des volumes de transa…" at bounding box center [246, 123] width 0 height 7
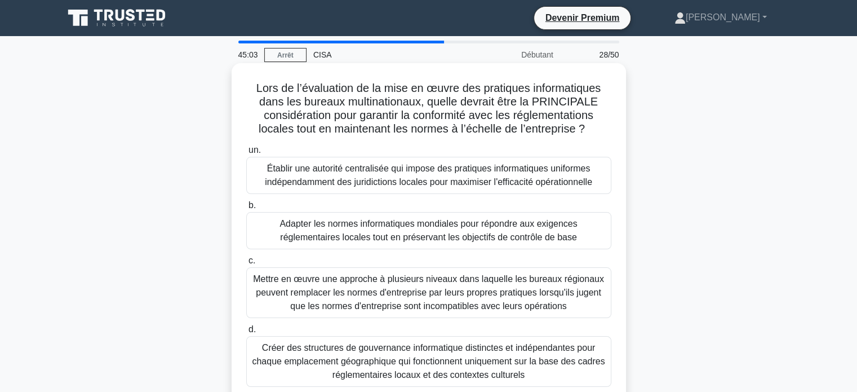
scroll to position [56, 0]
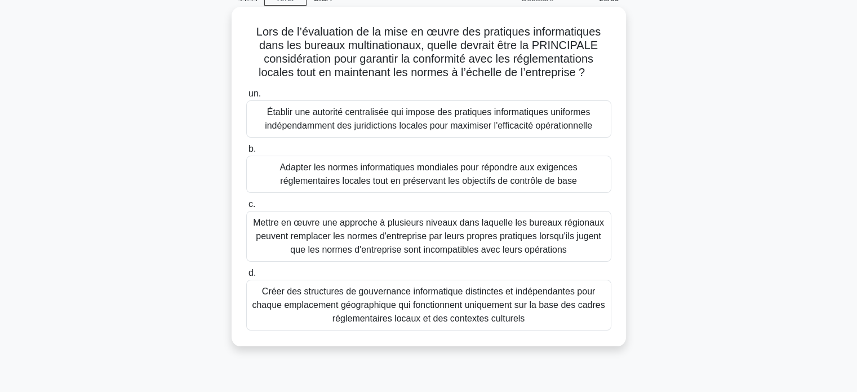
click at [476, 311] on font "Créer des structures de gouvernance informatique distinctes et indépendantes po…" at bounding box center [428, 304] width 353 height 37
click at [246, 277] on input "d. Créer des structures de gouvernance informatique distinctes et indépendantes…" at bounding box center [246, 272] width 0 height 7
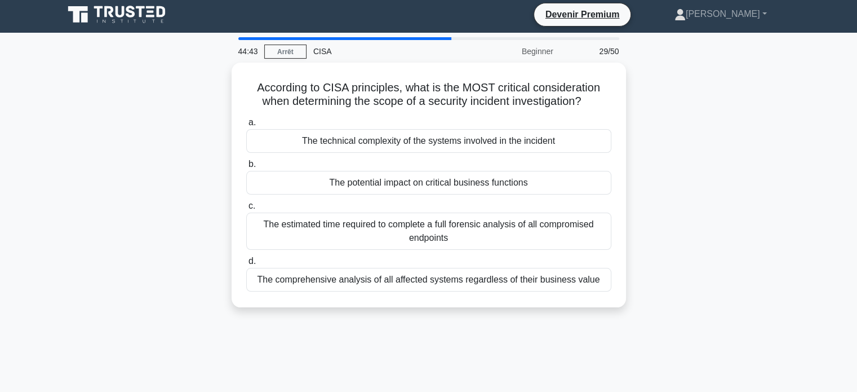
scroll to position [0, 0]
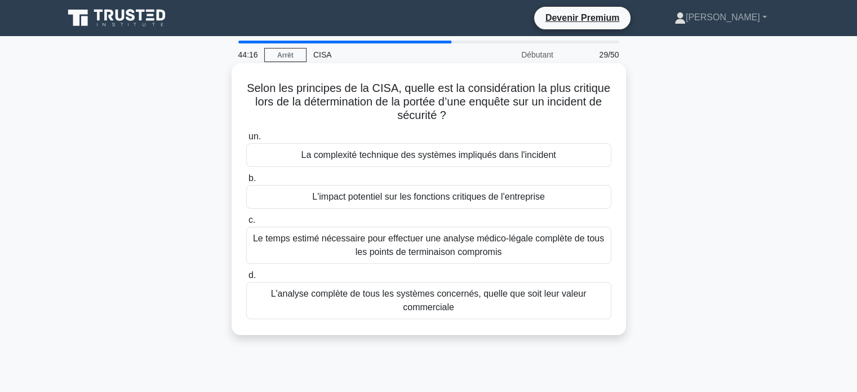
click at [477, 200] on font "L'impact potentiel sur les fonctions critiques de l'entreprise" at bounding box center [428, 197] width 233 height 10
click at [246, 182] on input "b. L'impact potentiel sur les fonctions critiques de l'entreprise" at bounding box center [246, 178] width 0 height 7
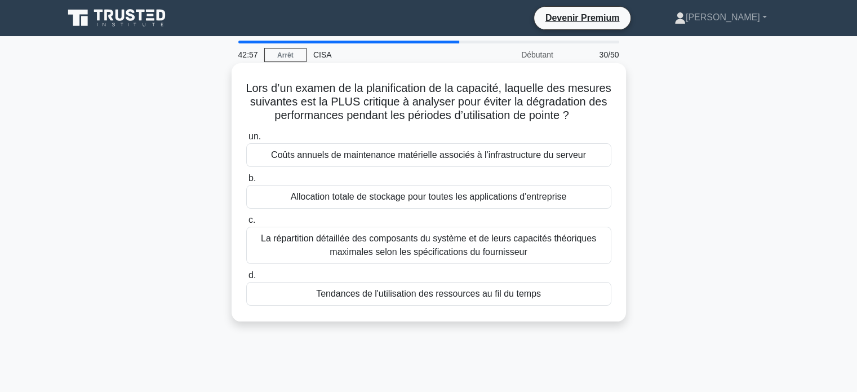
click at [367, 201] on font "Allocation totale de stockage pour toutes les applications d'entreprise" at bounding box center [429, 197] width 276 height 10
click at [246, 182] on input "b. Allocation totale de stockage pour toutes les applications d'entreprise" at bounding box center [246, 178] width 0 height 7
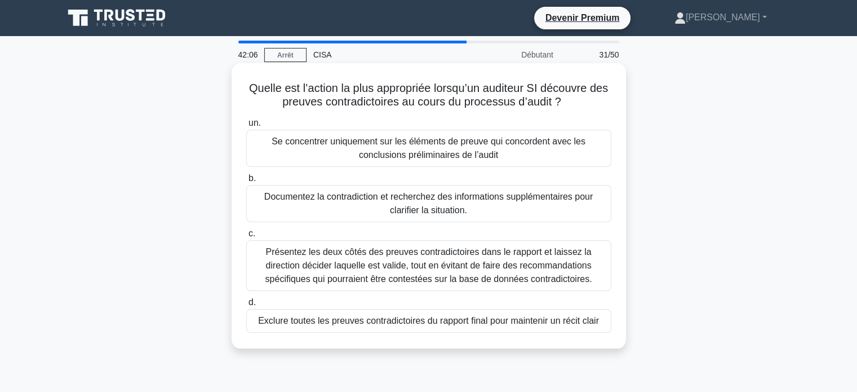
click at [437, 205] on font "Documentez la contradiction et recherchez des informations supplémentaires pour…" at bounding box center [428, 203] width 329 height 23
click at [246, 182] on input "b. Documentez la contradiction et recherchez des informations supplémentaires p…" at bounding box center [246, 178] width 0 height 7
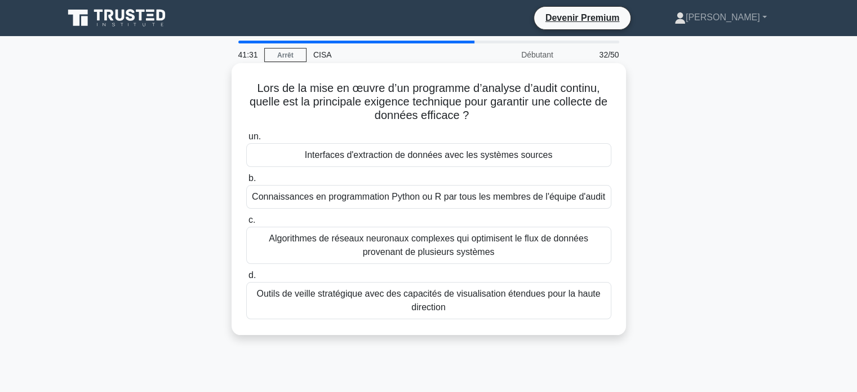
click at [516, 297] on font "Outils de veille stratégique avec des capacités de visualisation étendues pour …" at bounding box center [428, 300] width 344 height 23
click at [246, 279] on input "d. Outils de veille stratégique avec des capacités de visualisation étendues po…" at bounding box center [246, 275] width 0 height 7
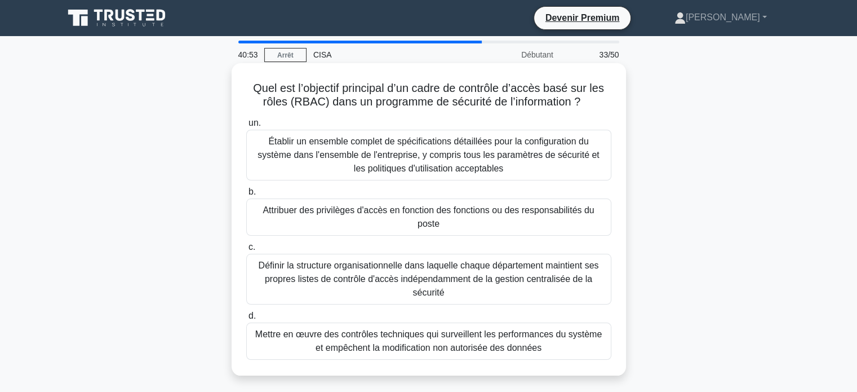
click at [374, 214] on font "Attribuer des privilèges d'accès en fonction des fonctions ou des responsabilit…" at bounding box center [428, 216] width 331 height 23
click at [246, 196] on input "b. Attribuer des privilèges d'accès en fonction des fonctions ou des responsabi…" at bounding box center [246, 191] width 0 height 7
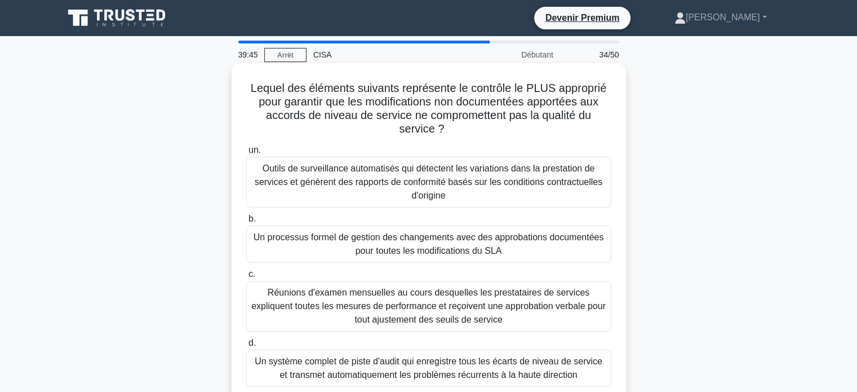
click at [396, 169] on font "Outils de surveillance automatisés qui détectent les variations dans la prestat…" at bounding box center [429, 181] width 348 height 37
click at [246, 154] on input "un. Outils de surveillance automatisés qui détectent les variations dans la pre…" at bounding box center [246, 150] width 0 height 7
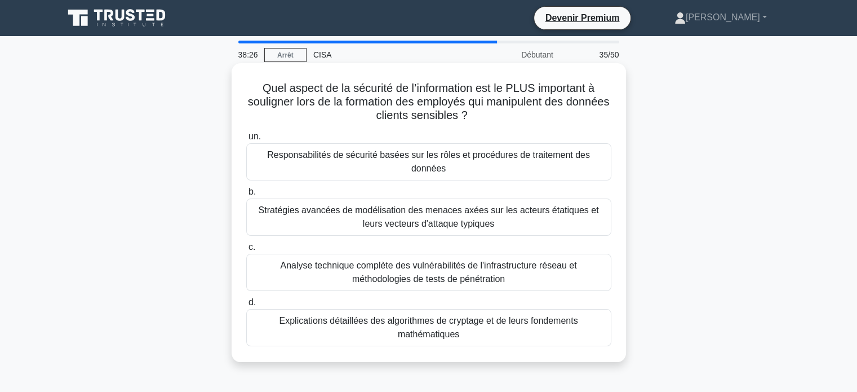
click at [402, 160] on font "Responsabilités de sécurité basées sur les rôles et procédures de traitement de…" at bounding box center [428, 161] width 323 height 23
click at [246, 140] on input "un. Responsabilités de sécurité basées sur les rôles et procédures de traitemen…" at bounding box center [246, 136] width 0 height 7
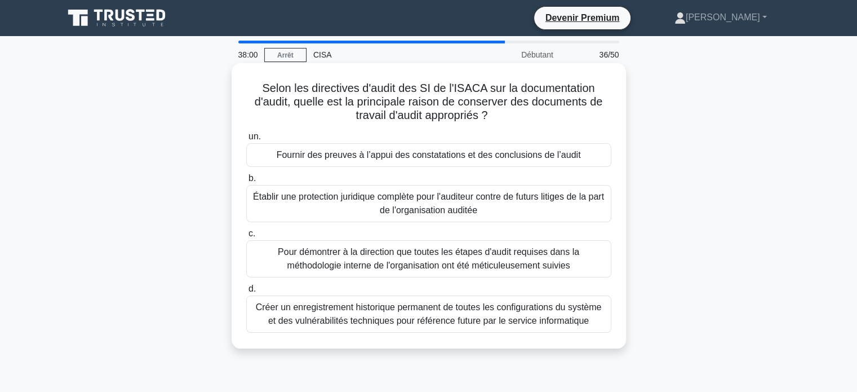
click at [361, 158] on font "Fournir des preuves à l’appui des constatations et des conclusions de l’audit" at bounding box center [429, 155] width 304 height 10
click at [246, 140] on input "un. Fournir des preuves à l’appui des constatations et des conclusions de l’aud…" at bounding box center [246, 136] width 0 height 7
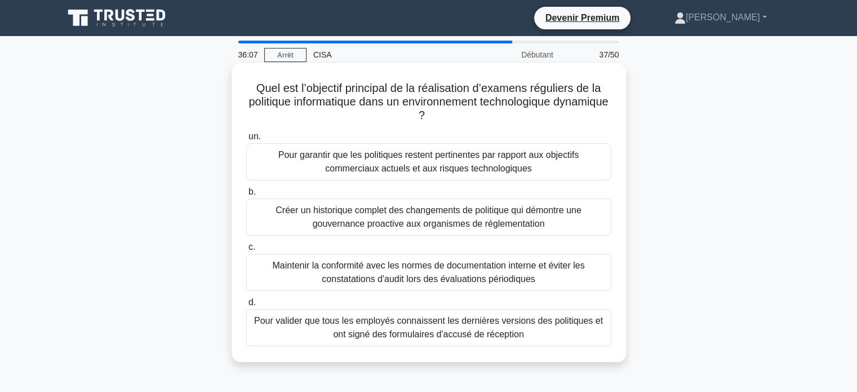
click at [436, 164] on font "Pour garantir que les politiques restent pertinentes par rapport aux objectifs …" at bounding box center [428, 161] width 301 height 23
click at [246, 140] on input "un. Pour garantir que les politiques restent pertinentes par rapport aux object…" at bounding box center [246, 136] width 0 height 7
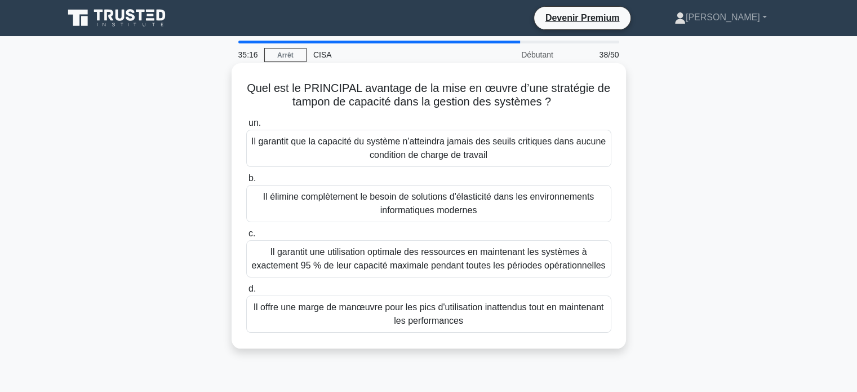
click at [466, 312] on font "Il offre une marge de manœuvre pour les pics d'utilisation inattendus tout en m…" at bounding box center [429, 313] width 351 height 23
click at [246, 293] on input "d. Il offre une marge de manœuvre pour les pics d'utilisation inattendus tout e…" at bounding box center [246, 288] width 0 height 7
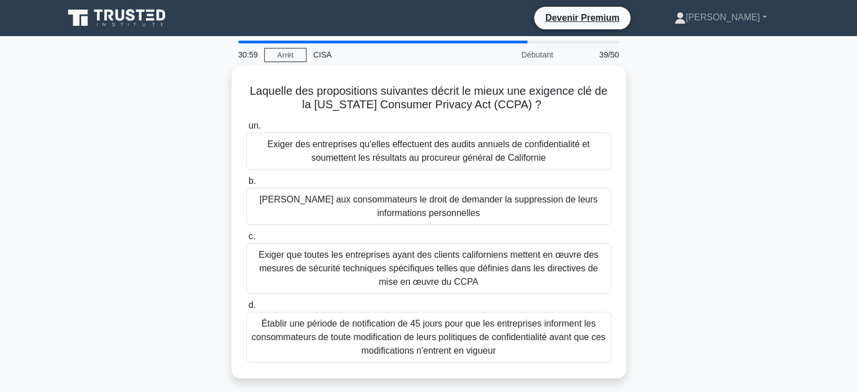
drag, startPoint x: 81, startPoint y: 16, endPoint x: 787, endPoint y: 236, distance: 739.2
click at [787, 236] on div "Laquelle des propositions suivantes décrit le mieux une exigence clé de la Cali…" at bounding box center [429, 229] width 744 height 326
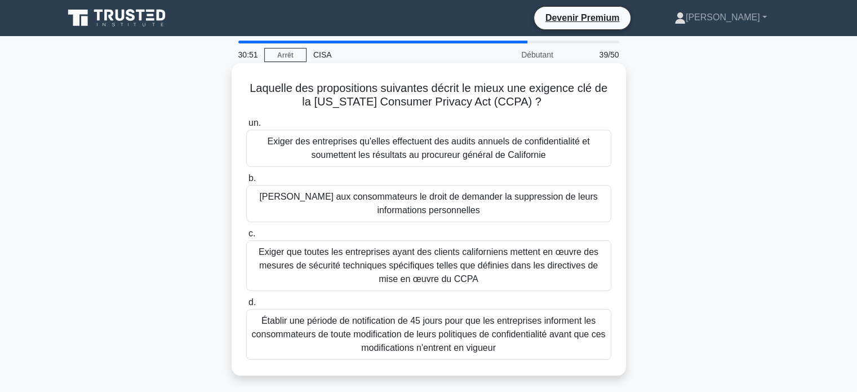
click at [426, 271] on font "Exiger que toutes les entreprises ayant des clients californiens mettent en œuv…" at bounding box center [429, 265] width 340 height 37
click at [246, 237] on input "c. Exiger que toutes les entreprises ayant des clients californiens mettent en …" at bounding box center [246, 233] width 0 height 7
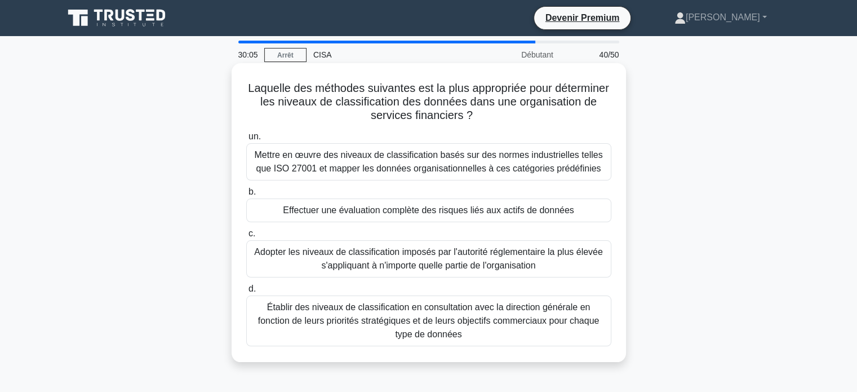
click at [480, 317] on font "Établir des niveaux de classification en consultation avec la direction général…" at bounding box center [429, 320] width 342 height 37
click at [246, 293] on input "d. Établir des niveaux de classification en consultation avec la direction géné…" at bounding box center [246, 288] width 0 height 7
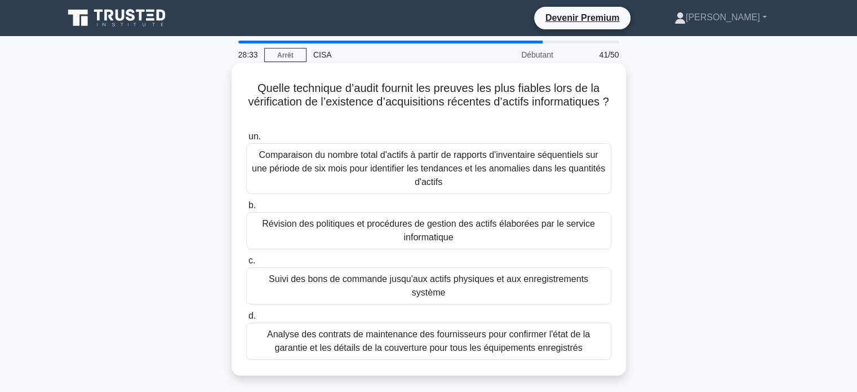
click at [456, 162] on font "Comparaison du nombre total d'actifs à partir de rapports d'inventaire séquenti…" at bounding box center [428, 168] width 355 height 41
click at [246, 140] on input "un. Comparaison du nombre total d'actifs à partir de rapports d'inventaire séqu…" at bounding box center [246, 136] width 0 height 7
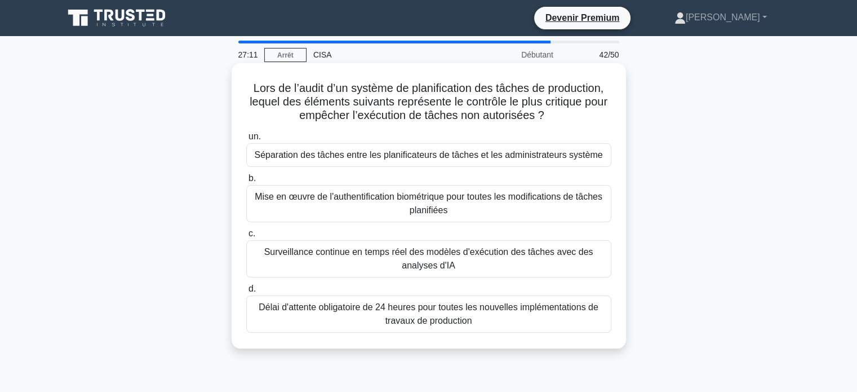
click at [422, 206] on font "Mise en œuvre de l'authentification biométrique pour toutes les modifications d…" at bounding box center [429, 203] width 348 height 23
click at [246, 182] on input "b. Mise en œuvre de l'authentification biométrique pour toutes les modification…" at bounding box center [246, 178] width 0 height 7
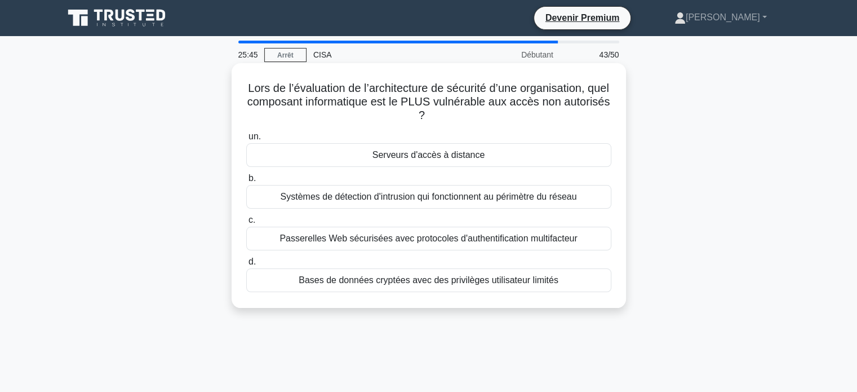
click at [419, 156] on font "Serveurs d'accès à distance" at bounding box center [429, 155] width 113 height 10
click at [246, 140] on input "un. Serveurs d'accès à distance" at bounding box center [246, 136] width 0 height 7
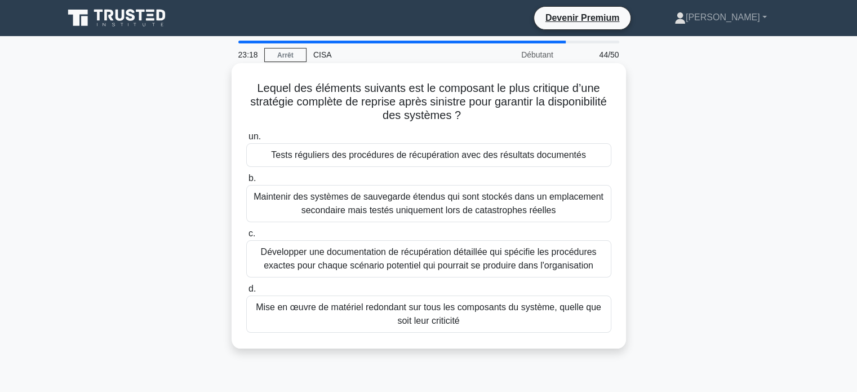
click at [427, 312] on font "Mise en œuvre de matériel redondant sur tous les composants du système, quelle …" at bounding box center [429, 313] width 346 height 23
click at [246, 293] on input "d. Mise en œuvre de matériel redondant sur tous les composants du système, quel…" at bounding box center [246, 288] width 0 height 7
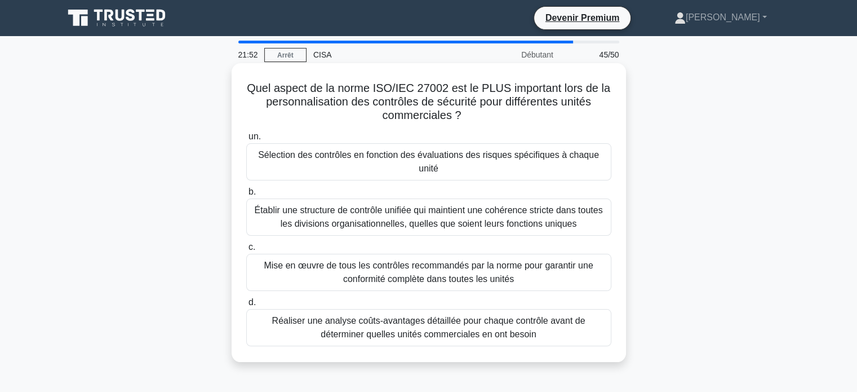
click at [410, 166] on font "Sélection des contrôles en fonction des évaluations des risques spécifiques à c…" at bounding box center [428, 161] width 355 height 27
click at [246, 140] on input "un. Sélection des contrôles en fonction des évaluations des risques spécifiques…" at bounding box center [246, 136] width 0 height 7
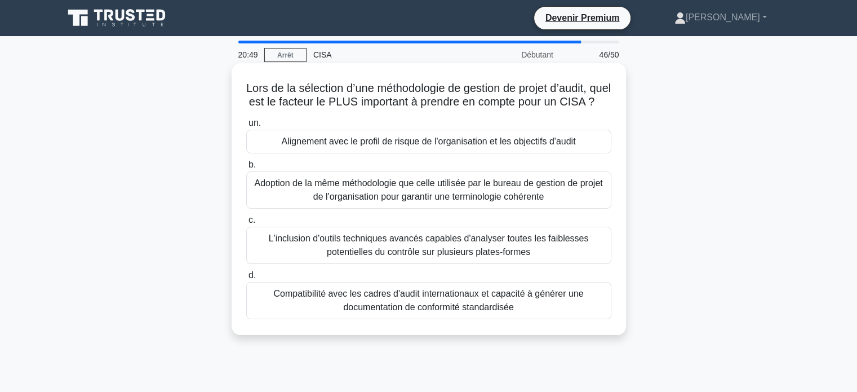
click at [370, 146] on font "Alignement avec le profil de risque de l'organisation et les objectifs d'audit" at bounding box center [429, 141] width 294 height 10
click at [246, 127] on input "un. Alignement avec le profil de risque de l'organisation et les objectifs d'au…" at bounding box center [246, 123] width 0 height 7
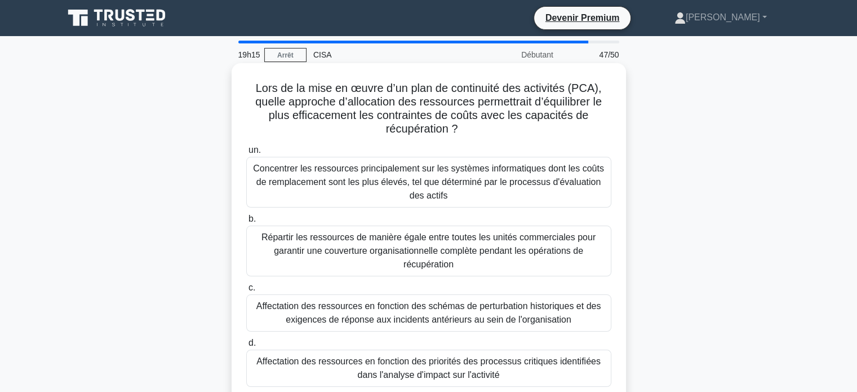
scroll to position [56, 0]
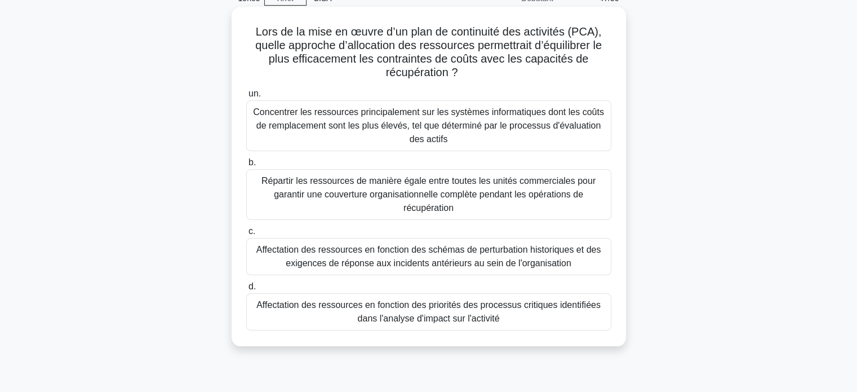
click at [500, 313] on font "Affectation des ressources en fonction des priorités des processus critiques id…" at bounding box center [428, 311] width 355 height 27
click at [246, 290] on input "d. Affectation des ressources en fonction des priorités des processus critiques…" at bounding box center [246, 286] width 0 height 7
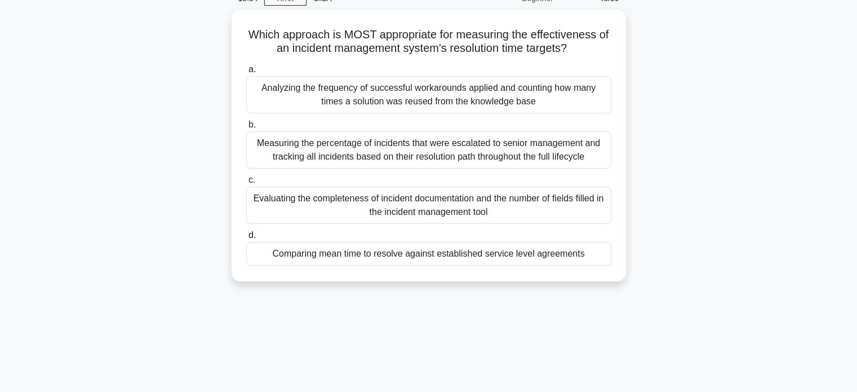
scroll to position [0, 0]
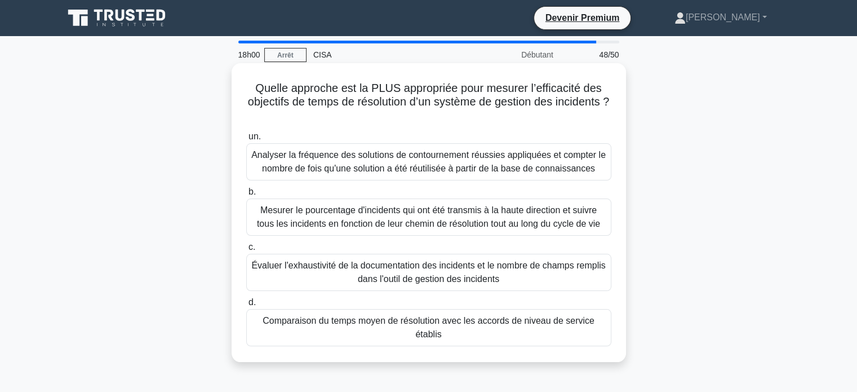
click at [371, 322] on font "Comparaison du temps moyen de résolution avec les accords de niveau de service …" at bounding box center [429, 327] width 332 height 23
click at [246, 306] on input "d. Comparaison du temps moyen de résolution avec les accords de niveau de servi…" at bounding box center [246, 302] width 0 height 7
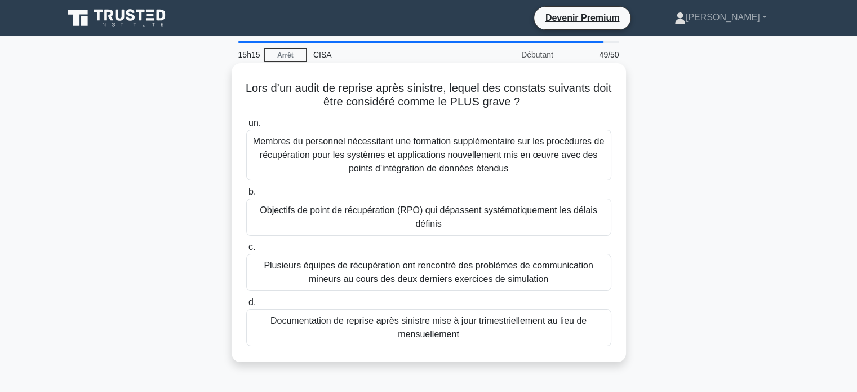
click at [419, 158] on font "Membres du personnel nécessitant une formation supplémentaire sur les procédure…" at bounding box center [428, 154] width 351 height 37
click at [246, 127] on input "un. Membres du personnel nécessitant une formation supplémentaire sur les procé…" at bounding box center [246, 123] width 0 height 7
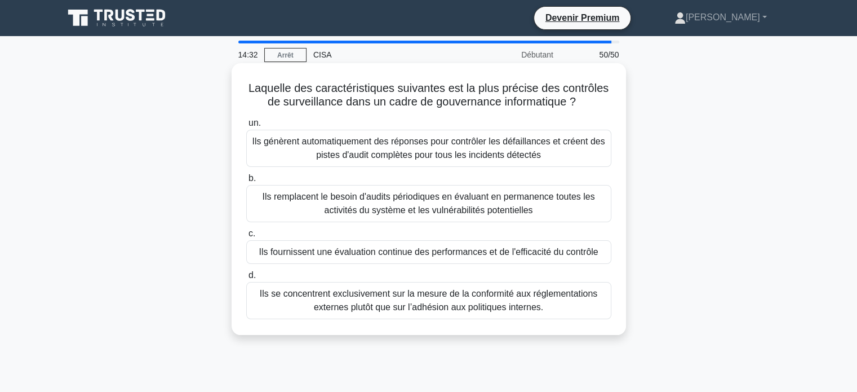
click at [373, 255] on font "Ils fournissent une évaluation continue des performances et de l'efficacité du …" at bounding box center [428, 252] width 339 height 10
click at [246, 237] on input "c. Ils fournissent une évaluation continue des performances et de l'efficacité …" at bounding box center [246, 233] width 0 height 7
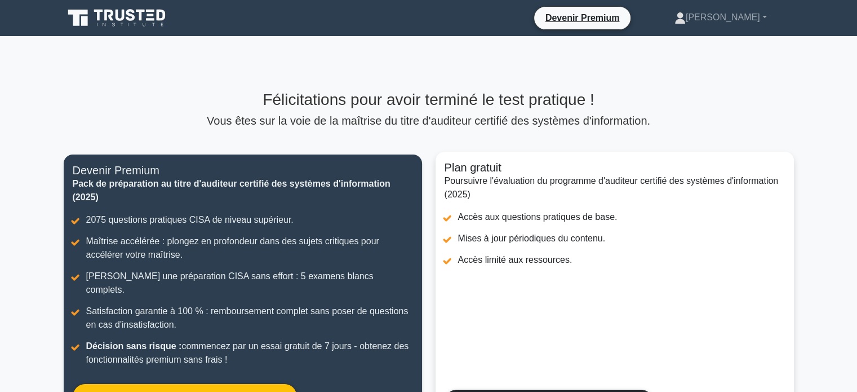
scroll to position [169, 0]
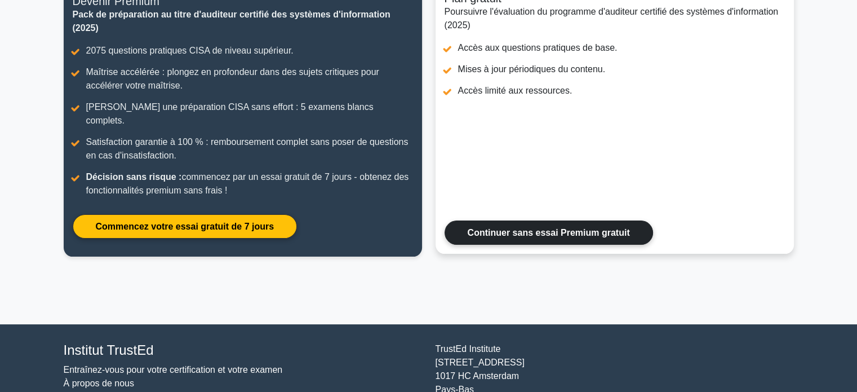
click at [546, 220] on link "Continuer sans essai Premium gratuit" at bounding box center [549, 232] width 209 height 24
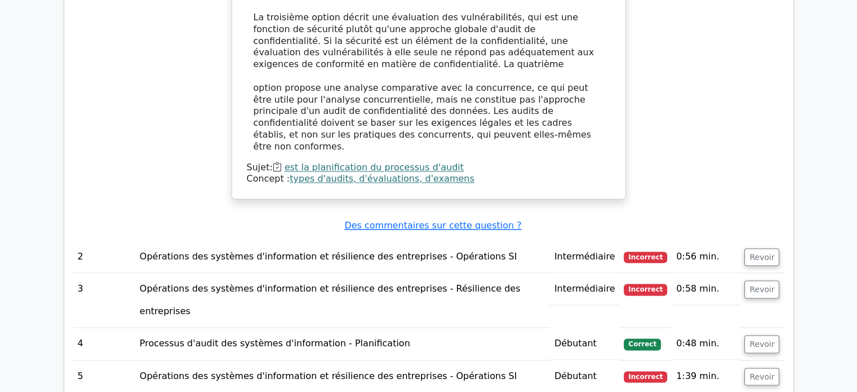
scroll to position [1672, 0]
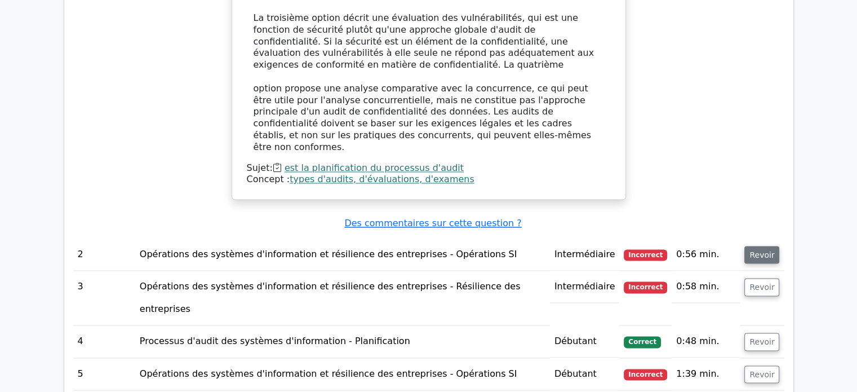
click at [764, 250] on font "Revoir" at bounding box center [762, 254] width 25 height 9
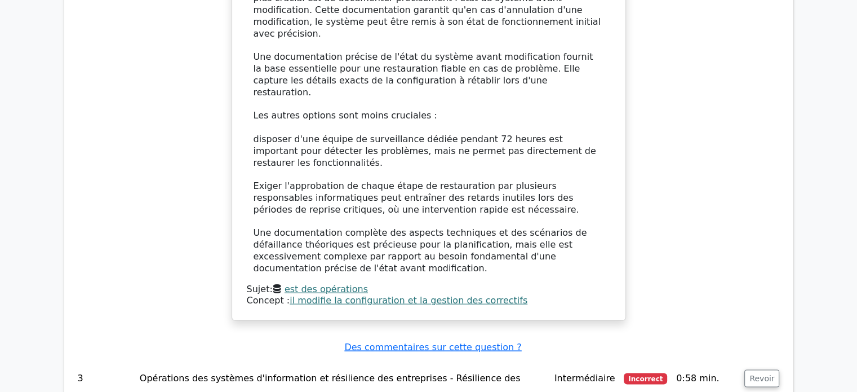
scroll to position [2348, 0]
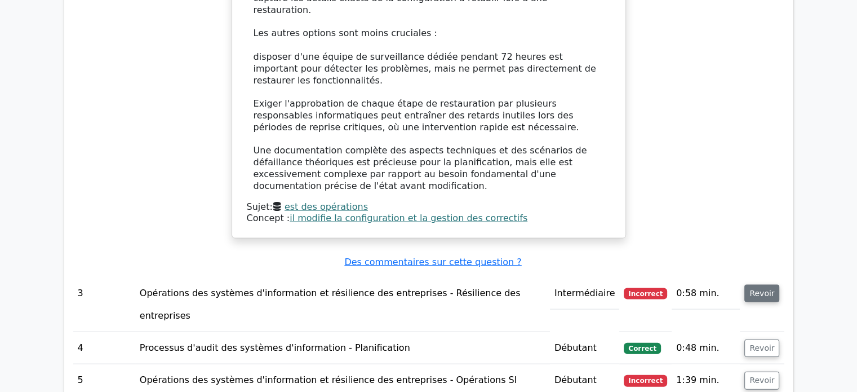
click at [764, 289] on font "Revoir" at bounding box center [762, 293] width 25 height 9
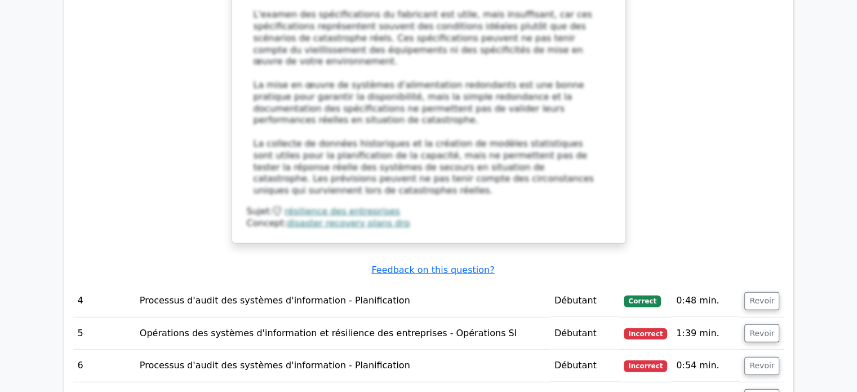
scroll to position [3138, 0]
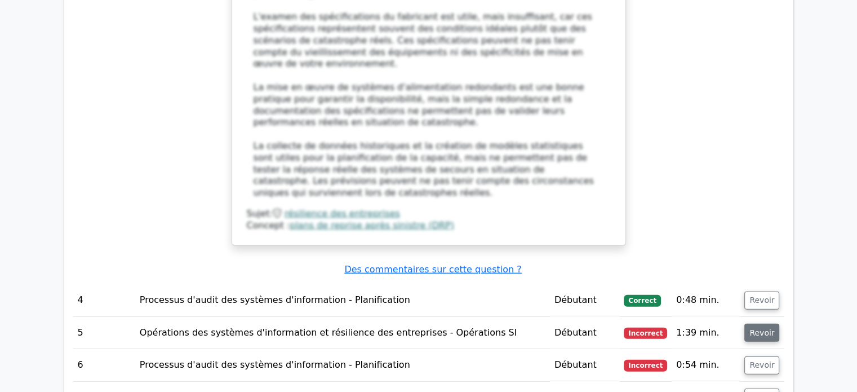
click at [763, 328] on font "Revoir" at bounding box center [762, 332] width 25 height 9
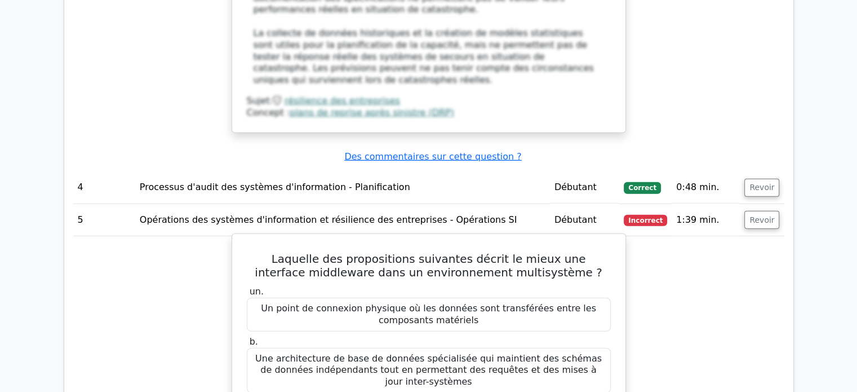
scroll to position [3194, 0]
